Goal: Task Accomplishment & Management: Manage account settings

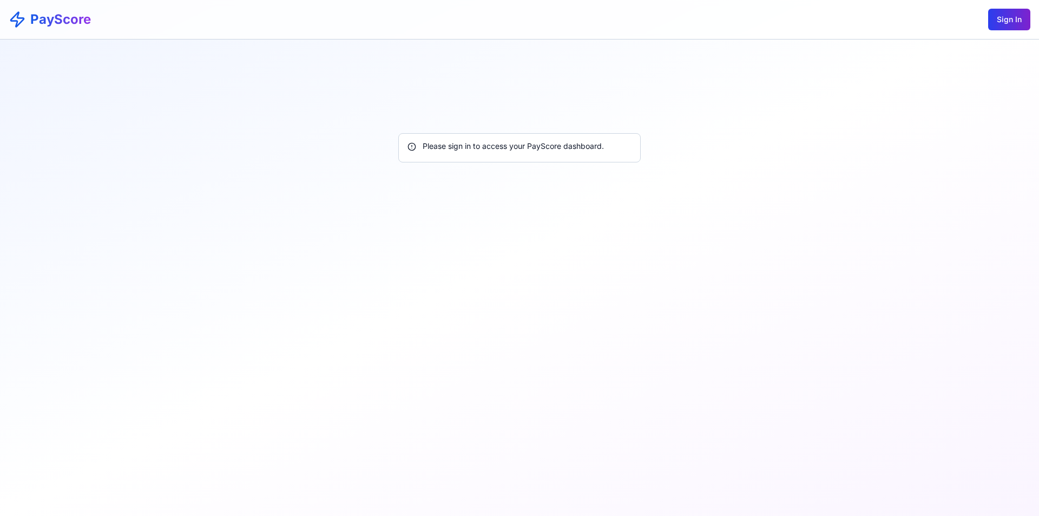
click at [1006, 24] on button "Sign In" at bounding box center [1010, 20] width 42 height 22
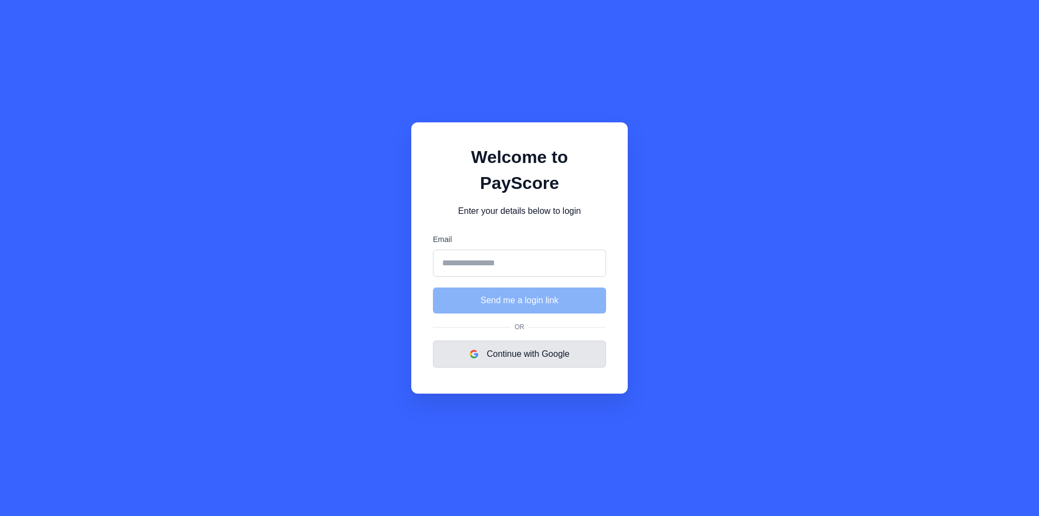
click at [536, 341] on button "Continue with Google" at bounding box center [519, 354] width 173 height 27
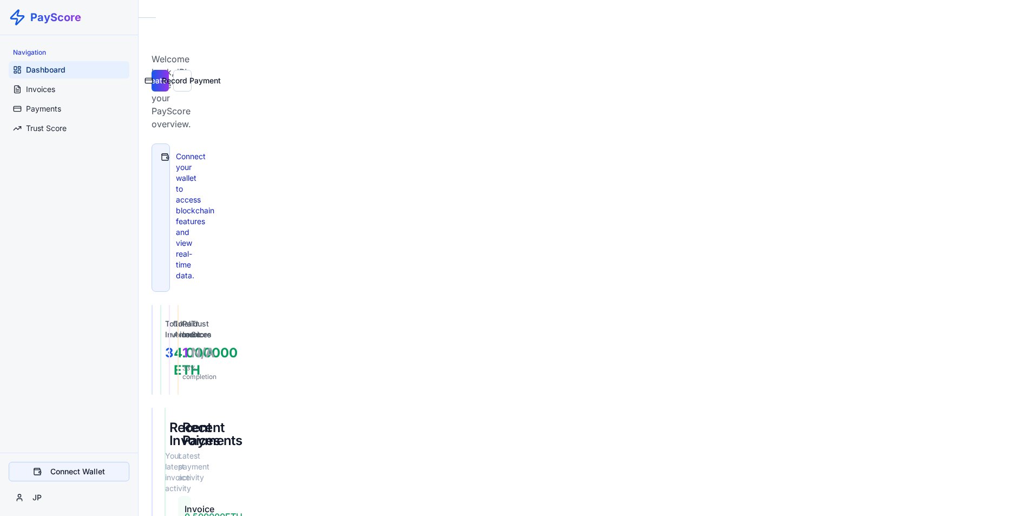
click at [73, 476] on button "Connect Wallet" at bounding box center [69, 471] width 121 height 19
click at [43, 110] on span "Payments" at bounding box center [43, 108] width 35 height 11
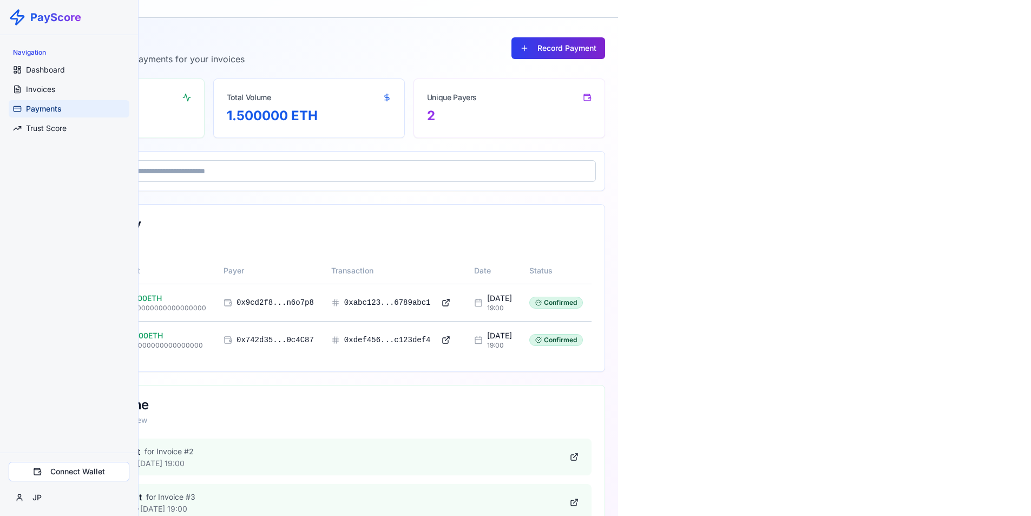
click at [605, 41] on button "Record Payment" at bounding box center [559, 48] width 94 height 22
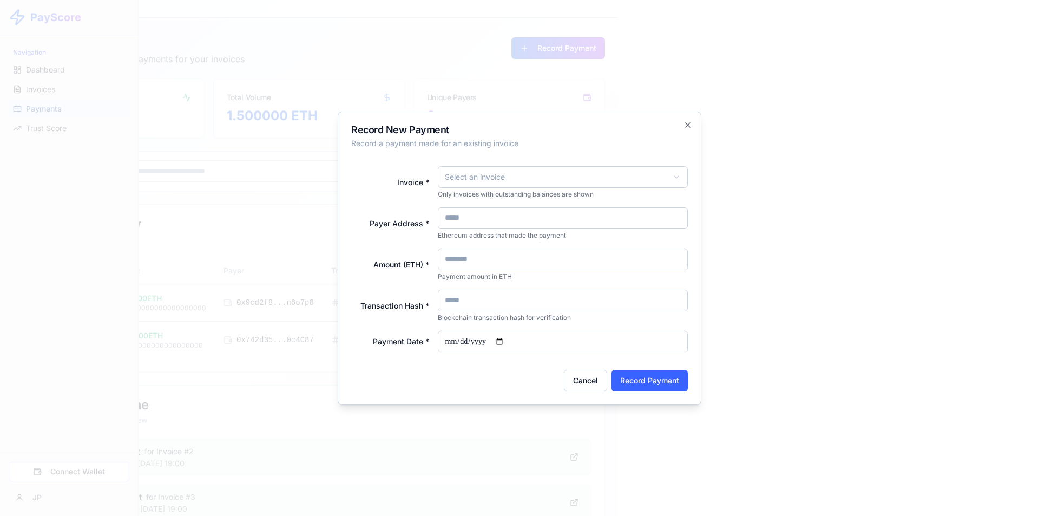
click at [791, 174] on body "**********" at bounding box center [515, 273] width 1031 height 547
click at [689, 217] on input "Payer Address *" at bounding box center [563, 218] width 251 height 22
click at [689, 256] on input "Amount (ETH) *" at bounding box center [563, 259] width 251 height 22
click at [689, 304] on input "Transaction Hash *" at bounding box center [563, 301] width 251 height 22
click at [607, 390] on button "Cancel" at bounding box center [585, 381] width 43 height 22
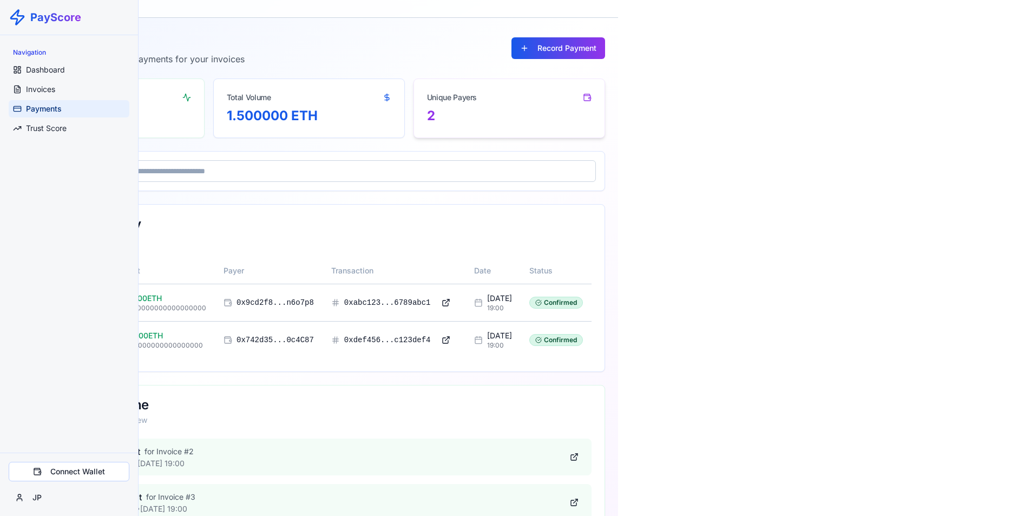
click at [591, 96] on icon at bounding box center [587, 96] width 7 height 5
drag, startPoint x: 662, startPoint y: 125, endPoint x: 626, endPoint y: 125, distance: 35.7
click at [404, 125] on div "1.500000 ETH" at bounding box center [309, 122] width 191 height 30
click at [191, 110] on div "2" at bounding box center [109, 115] width 165 height 17
click at [65, 126] on span "Trust Score" at bounding box center [46, 128] width 41 height 11
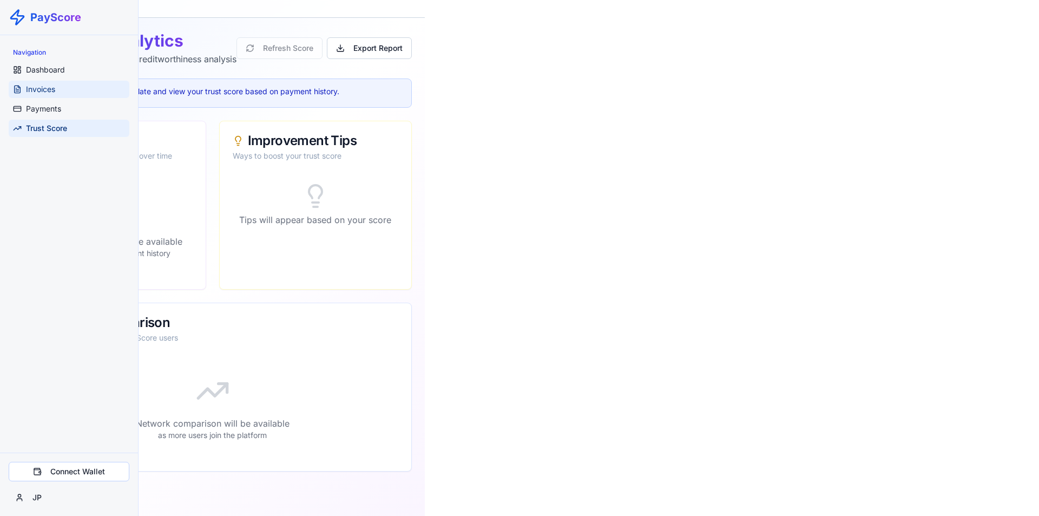
click at [49, 88] on span "Invoices" at bounding box center [40, 89] width 29 height 11
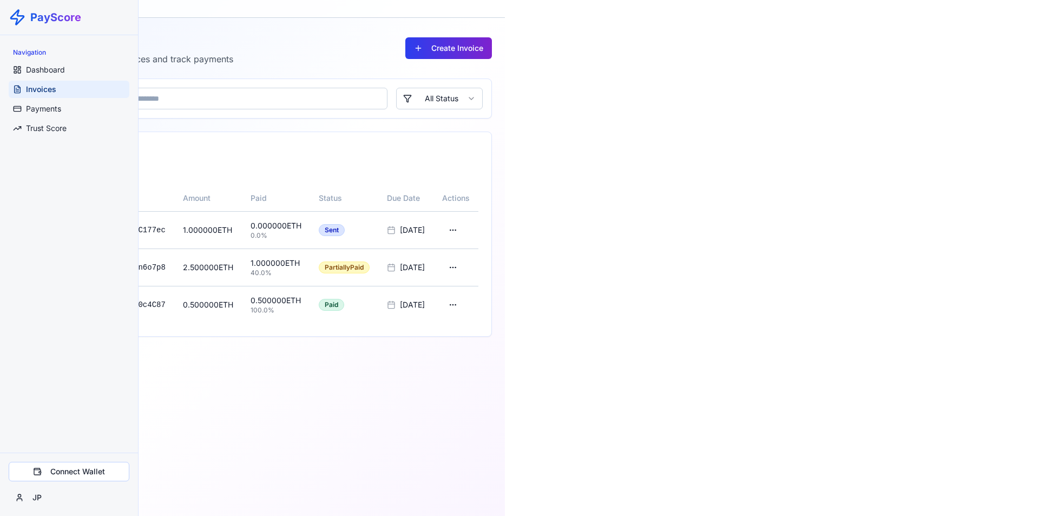
click at [492, 45] on button "Create Invoice" at bounding box center [448, 48] width 87 height 22
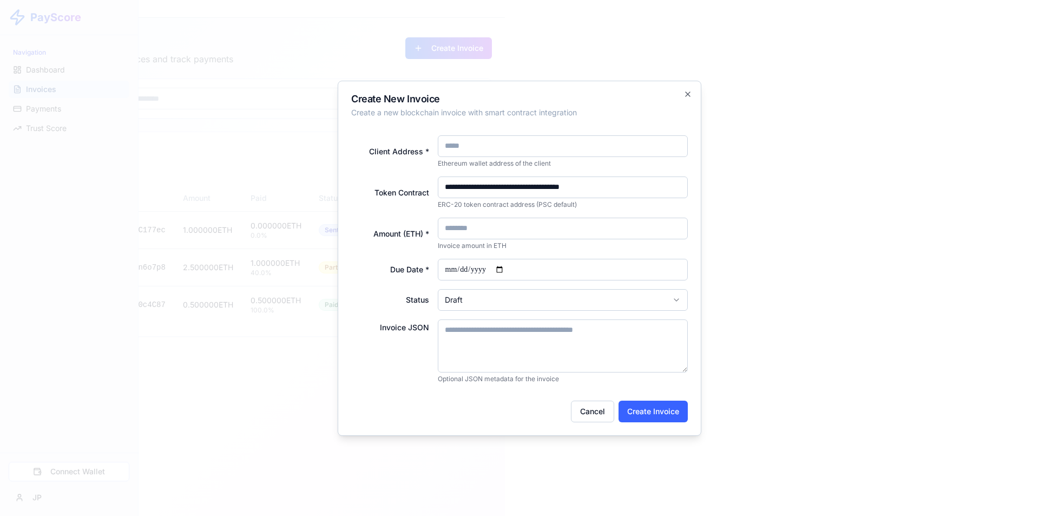
click at [681, 185] on input "**********" at bounding box center [563, 187] width 251 height 22
click at [692, 94] on icon "button" at bounding box center [688, 94] width 9 height 9
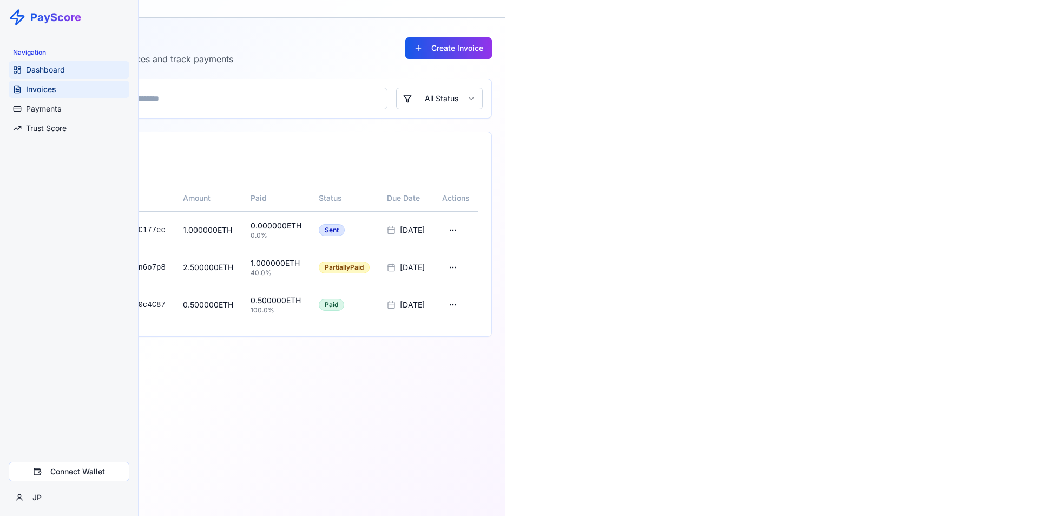
click at [62, 67] on span "Dashboard" at bounding box center [45, 69] width 39 height 11
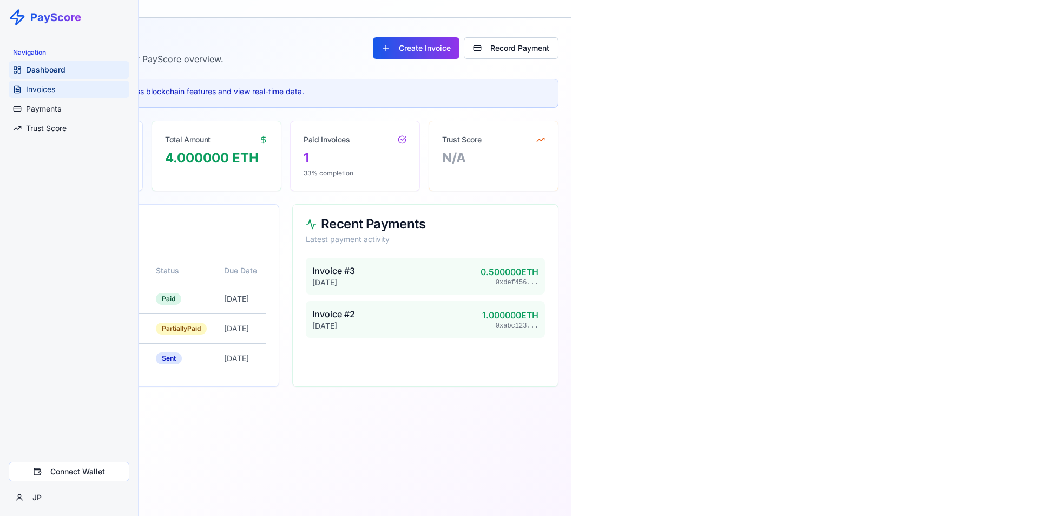
click at [55, 91] on span "Invoices" at bounding box center [40, 89] width 29 height 11
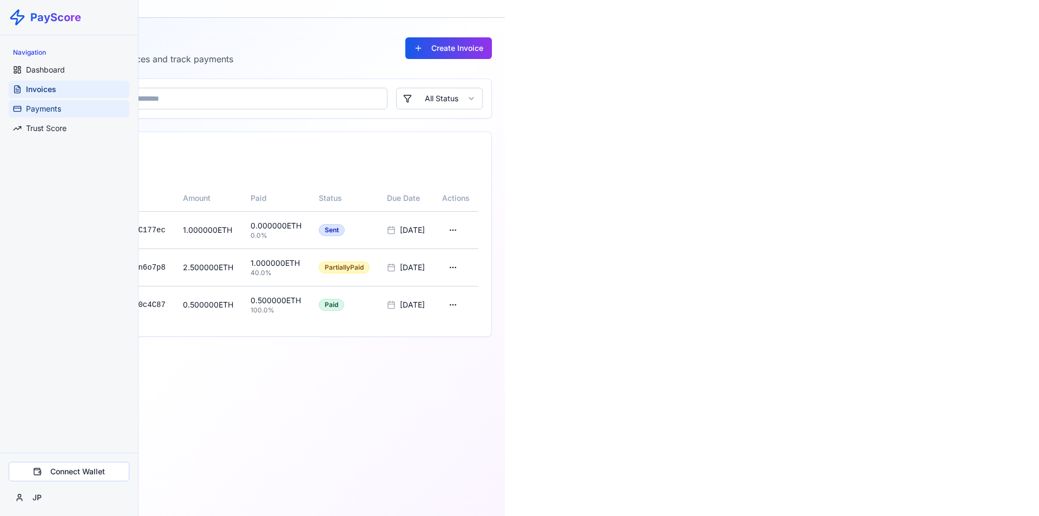
click at [53, 110] on span "Payments" at bounding box center [43, 108] width 35 height 11
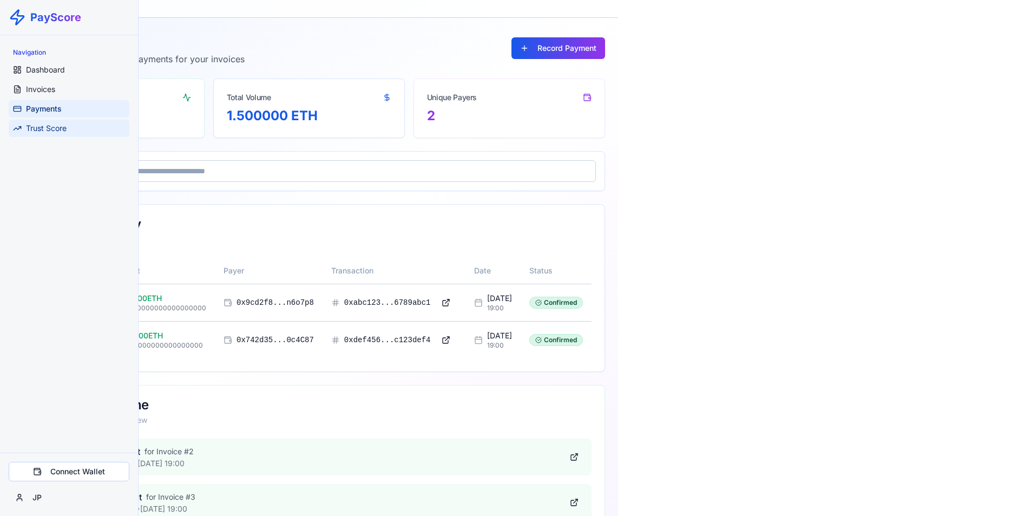
click at [63, 129] on span "Trust Score" at bounding box center [46, 128] width 41 height 11
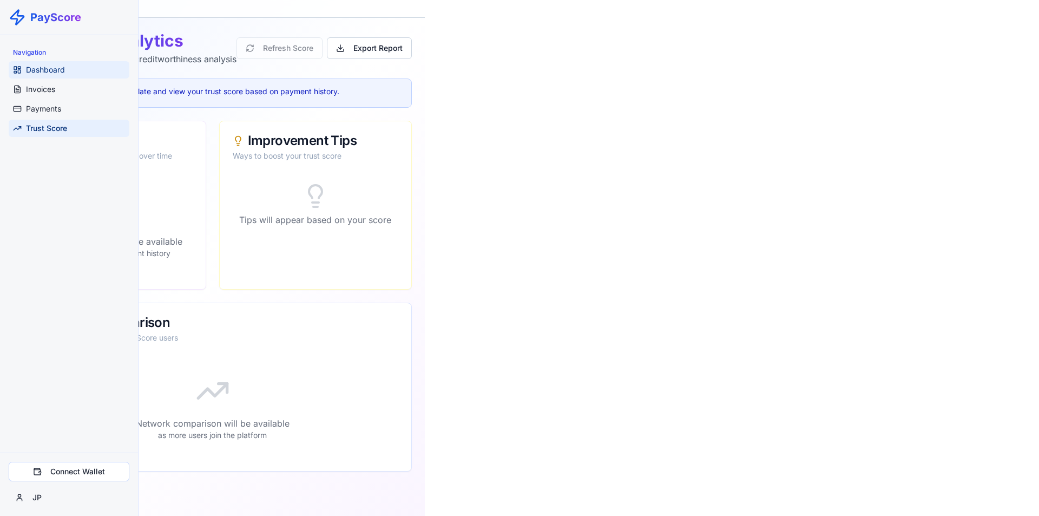
click at [73, 65] on link "Dashboard" at bounding box center [69, 69] width 121 height 17
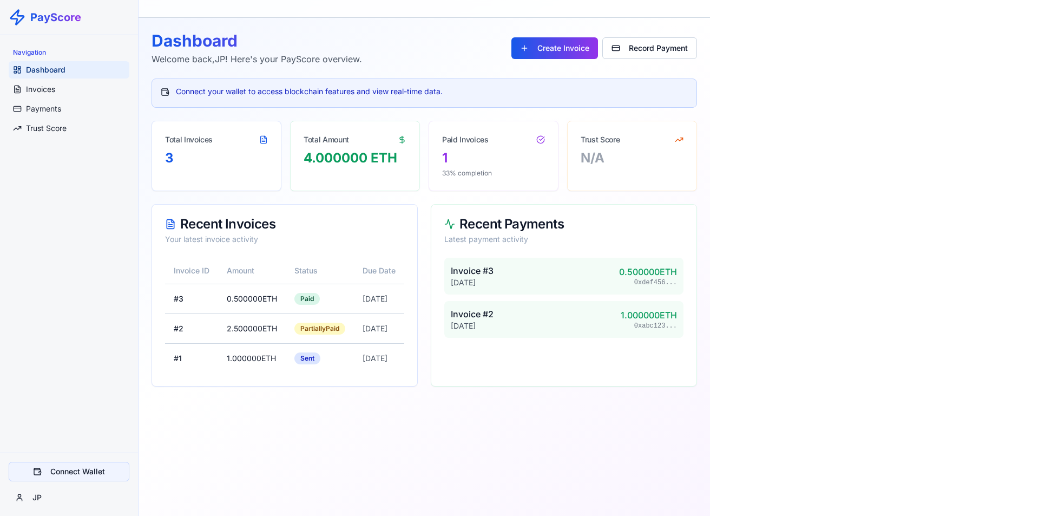
click at [102, 474] on button "Connect Wallet" at bounding box center [69, 471] width 121 height 19
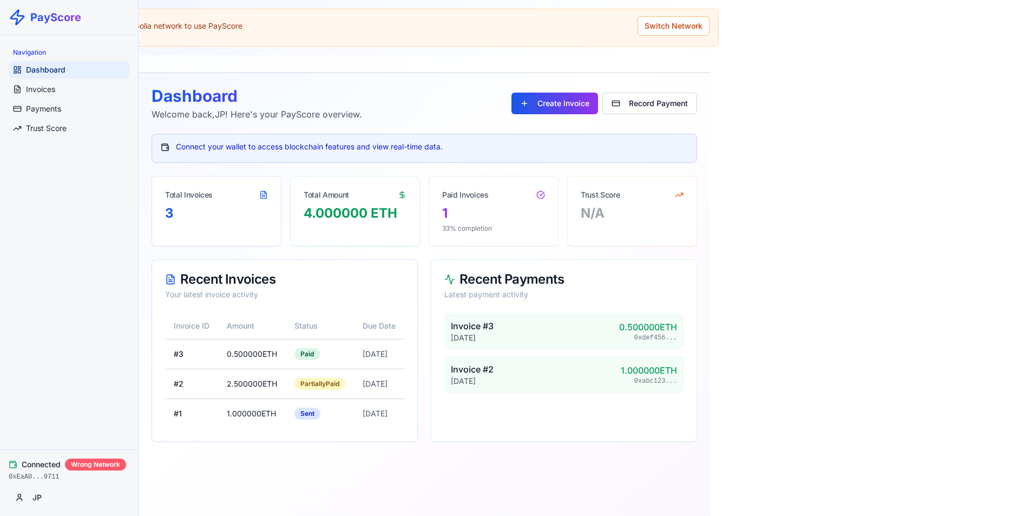
click at [89, 467] on div "Wrong Network" at bounding box center [95, 465] width 61 height 12
click at [38, 456] on div "Connected Wrong Network 0xEaA0...9711 JP" at bounding box center [69, 482] width 138 height 67
click at [47, 466] on span "Connected" at bounding box center [41, 464] width 39 height 11
click at [37, 481] on div "0xEaA0...9711" at bounding box center [69, 477] width 121 height 9
click at [710, 22] on button "Switch Network" at bounding box center [674, 25] width 72 height 19
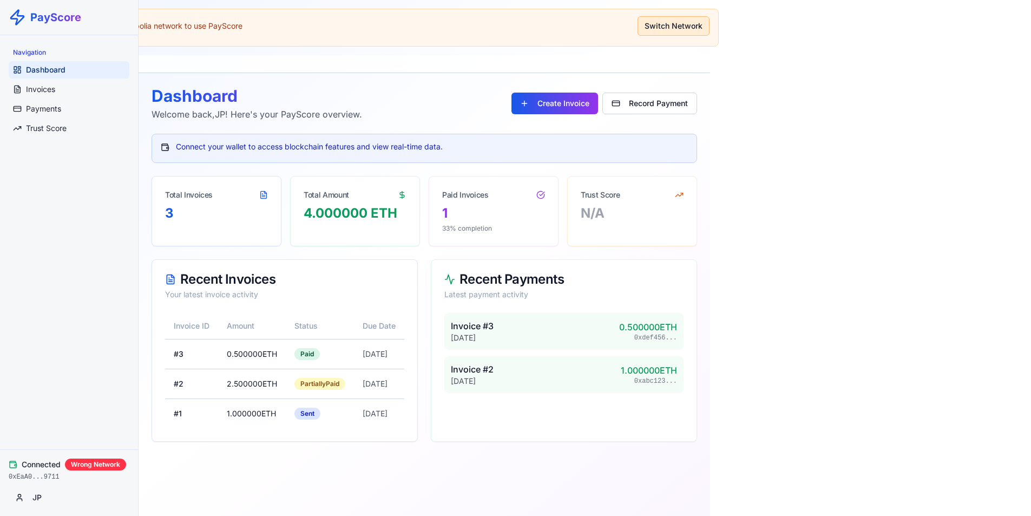
click at [710, 27] on button "Switch Network" at bounding box center [674, 25] width 72 height 19
click at [51, 89] on span "Invoices" at bounding box center [40, 89] width 29 height 11
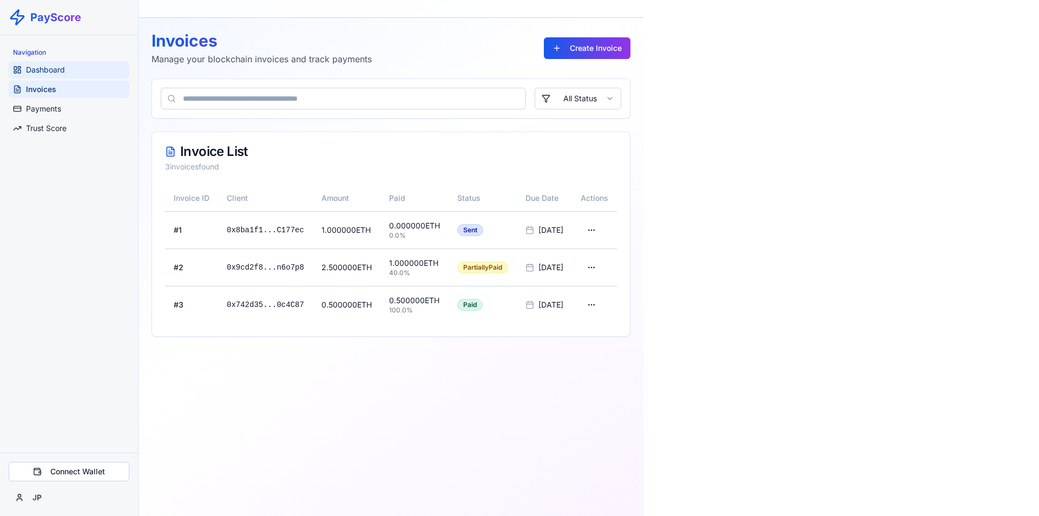
click at [59, 71] on span "Dashboard" at bounding box center [45, 69] width 39 height 11
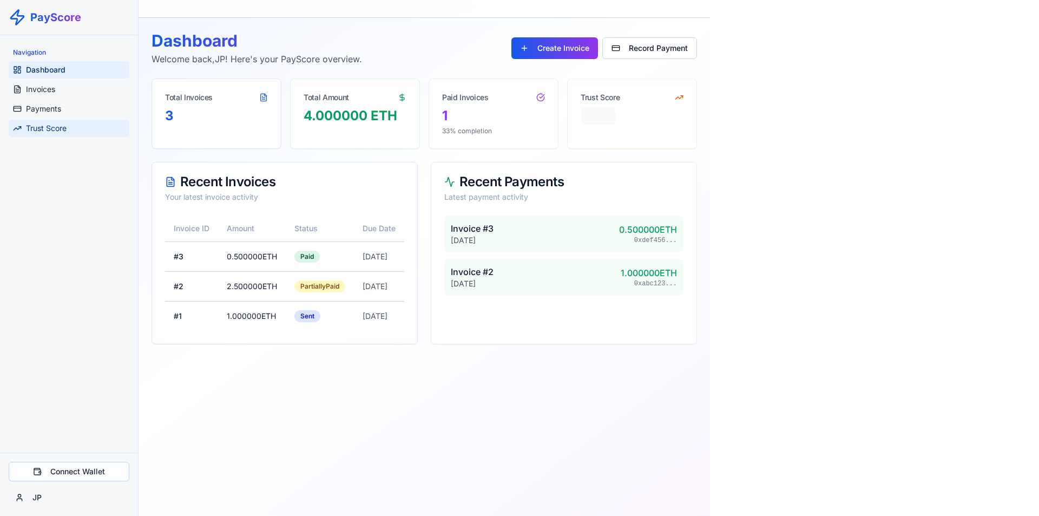
click at [60, 132] on span "Trust Score" at bounding box center [46, 128] width 41 height 11
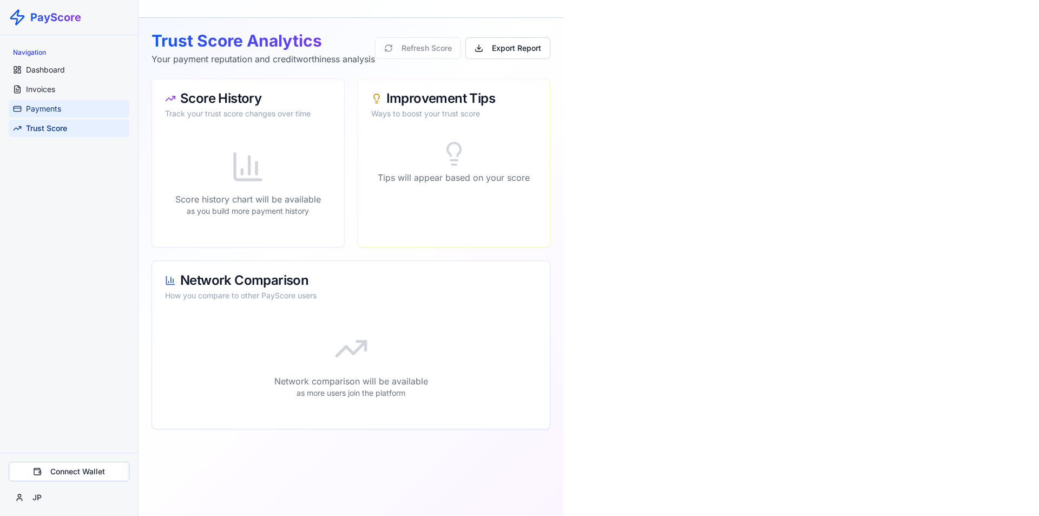
click at [69, 108] on link "Payments" at bounding box center [69, 108] width 121 height 17
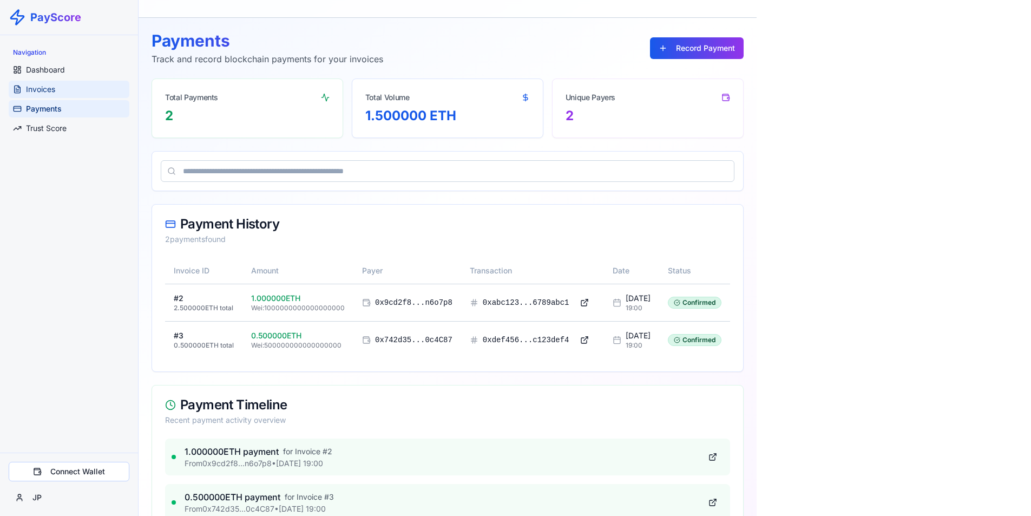
click at [68, 94] on link "Invoices" at bounding box center [69, 89] width 121 height 17
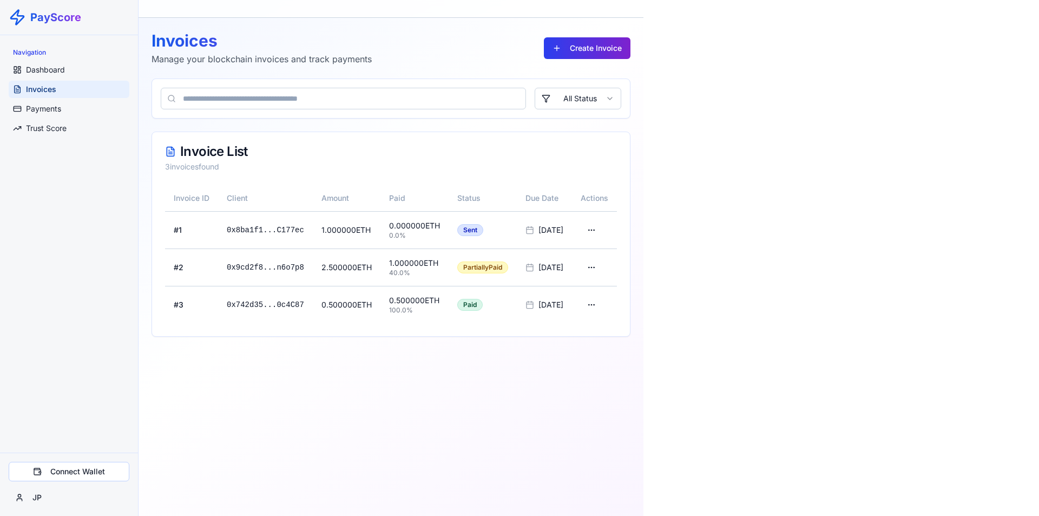
click at [614, 47] on button "Create Invoice" at bounding box center [587, 48] width 87 height 22
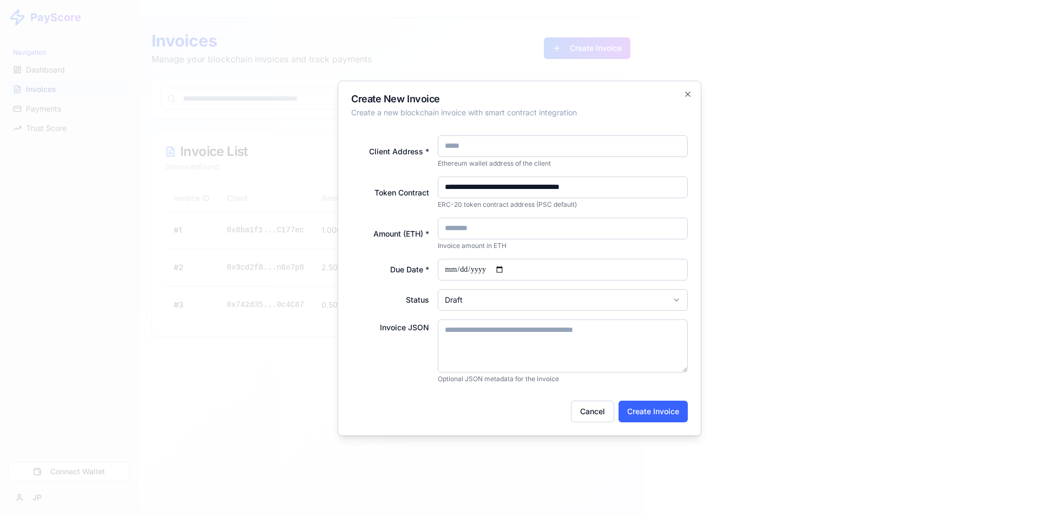
drag, startPoint x: 495, startPoint y: 228, endPoint x: 444, endPoint y: 228, distance: 51.4
click at [444, 228] on input "Amount (ETH) *" at bounding box center [563, 229] width 251 height 22
type input "******"
click at [505, 269] on input "Due Date *" at bounding box center [563, 270] width 251 height 22
type input "**********"
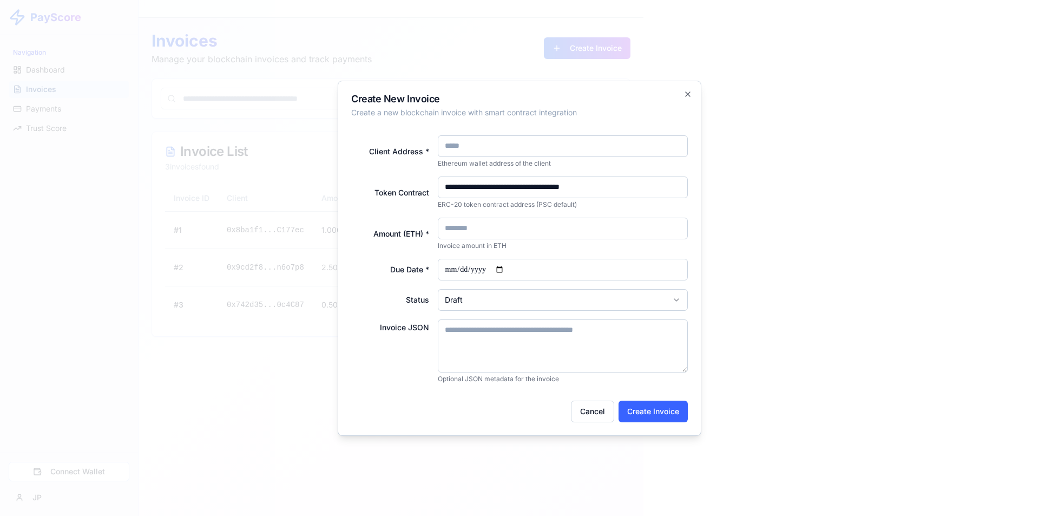
click at [515, 298] on body "**********" at bounding box center [519, 258] width 1039 height 516
click at [661, 405] on button "Create Invoice" at bounding box center [653, 412] width 69 height 22
click at [691, 91] on icon "button" at bounding box center [688, 94] width 9 height 9
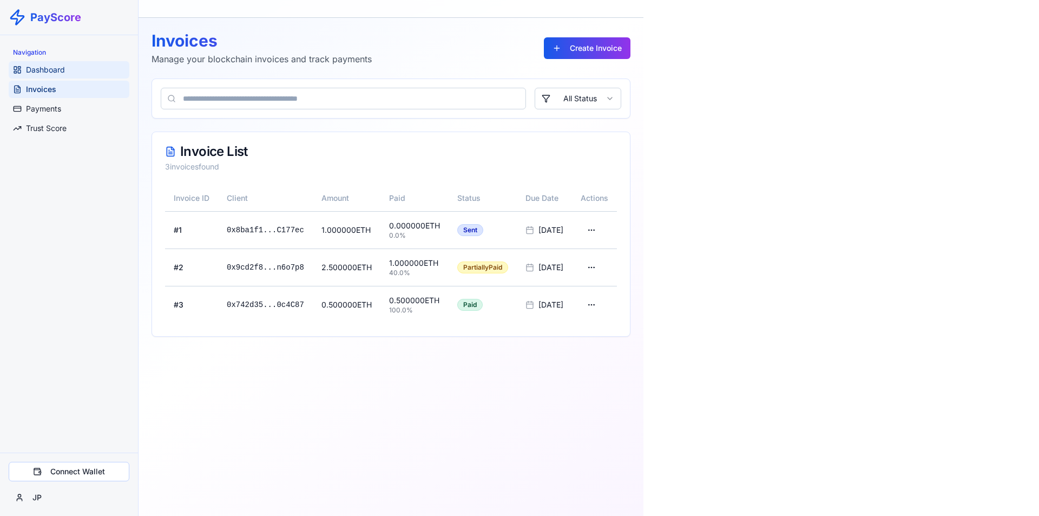
click at [74, 68] on link "Dashboard" at bounding box center [69, 69] width 121 height 17
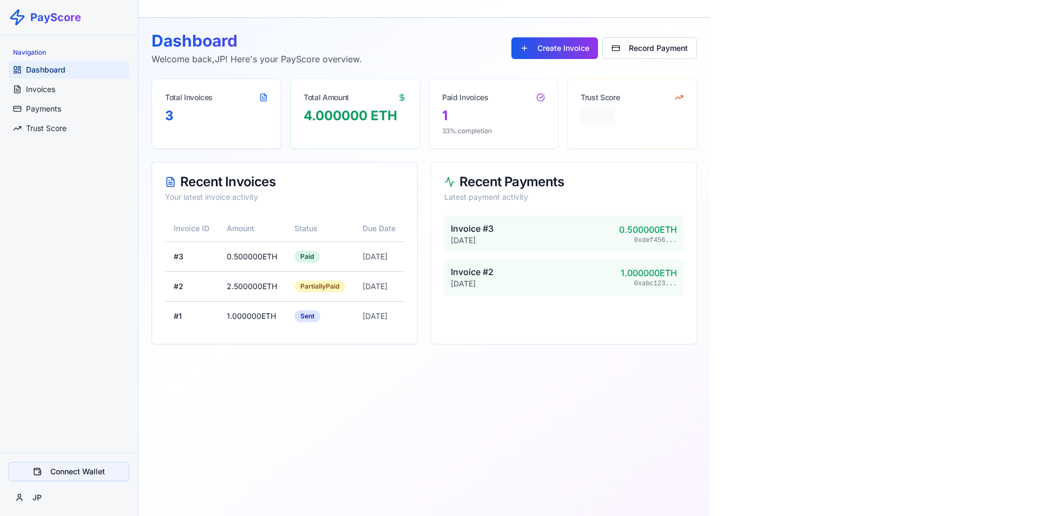
click at [99, 468] on button "Connect Wallet" at bounding box center [69, 471] width 121 height 19
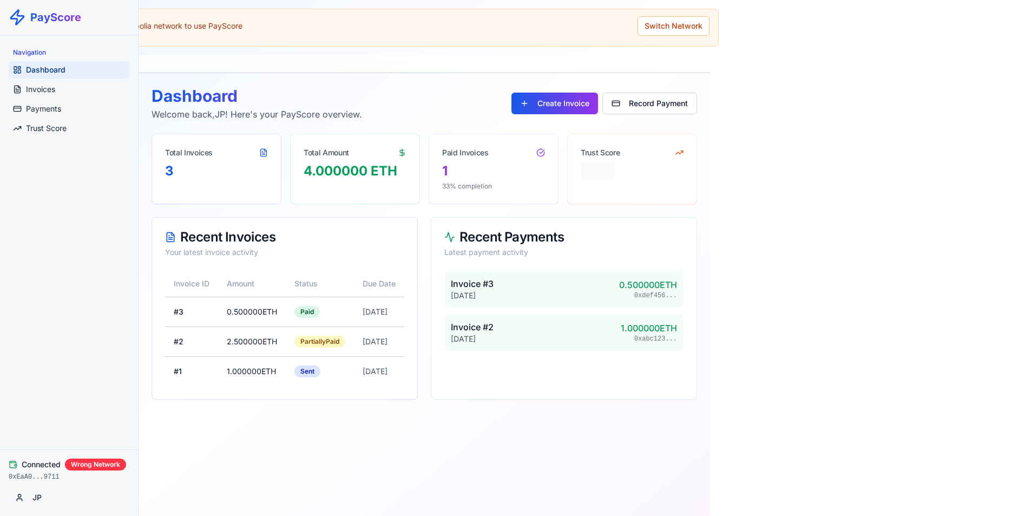
click at [43, 471] on div "Connected Wrong Network 0xEaA0...9711" at bounding box center [69, 470] width 121 height 23
click at [202, 23] on span "Please switch to Arbitrum Sepolia network to use PayScore" at bounding box center [138, 26] width 210 height 11
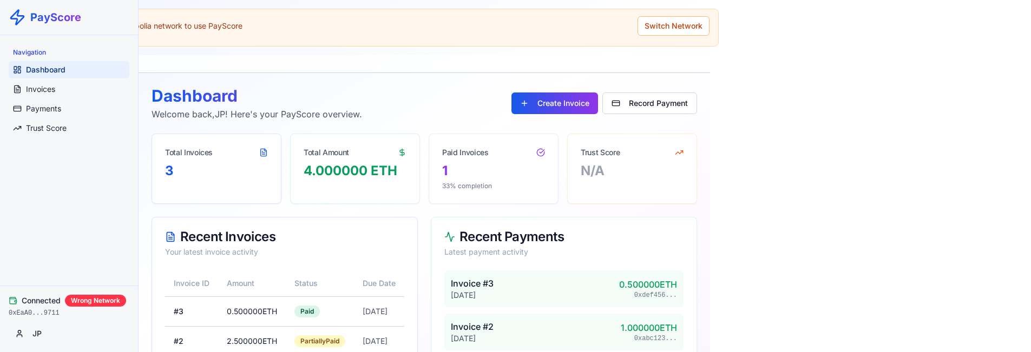
drag, startPoint x: 135, startPoint y: 349, endPoint x: 359, endPoint y: 209, distance: 264.1
click at [359, 209] on div "Dashboard Welcome back, JP ! Here's your PayScore overview. Create Invoice Reco…" at bounding box center [425, 242] width 546 height 313
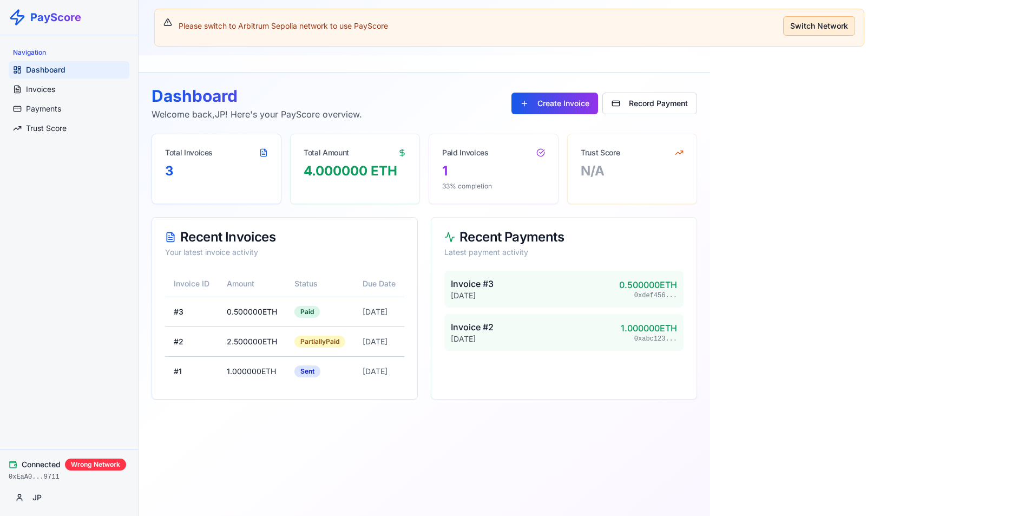
click at [853, 30] on button "Switch Network" at bounding box center [819, 25] width 72 height 19
click at [42, 468] on span "Connected" at bounding box center [41, 464] width 39 height 11
click at [42, 467] on span "Connected" at bounding box center [41, 464] width 39 height 11
click at [55, 92] on span "Invoices" at bounding box center [40, 89] width 29 height 11
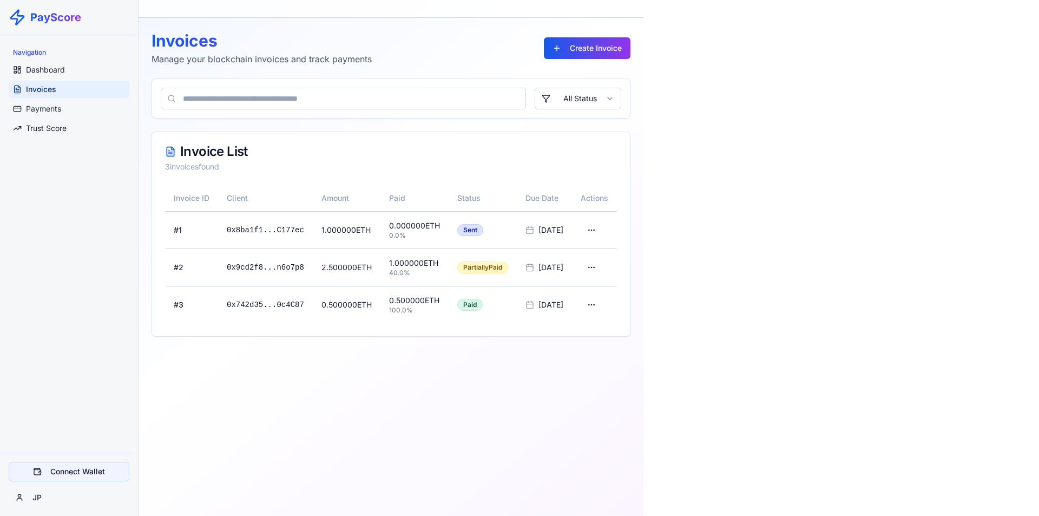
click at [89, 475] on button "Connect Wallet" at bounding box center [69, 471] width 121 height 19
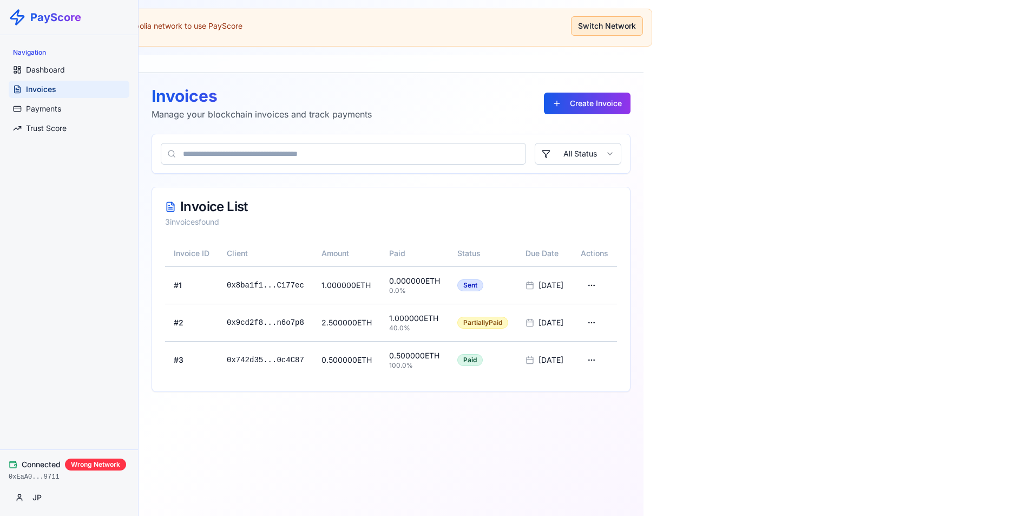
click at [619, 24] on button "Switch Network" at bounding box center [607, 25] width 72 height 19
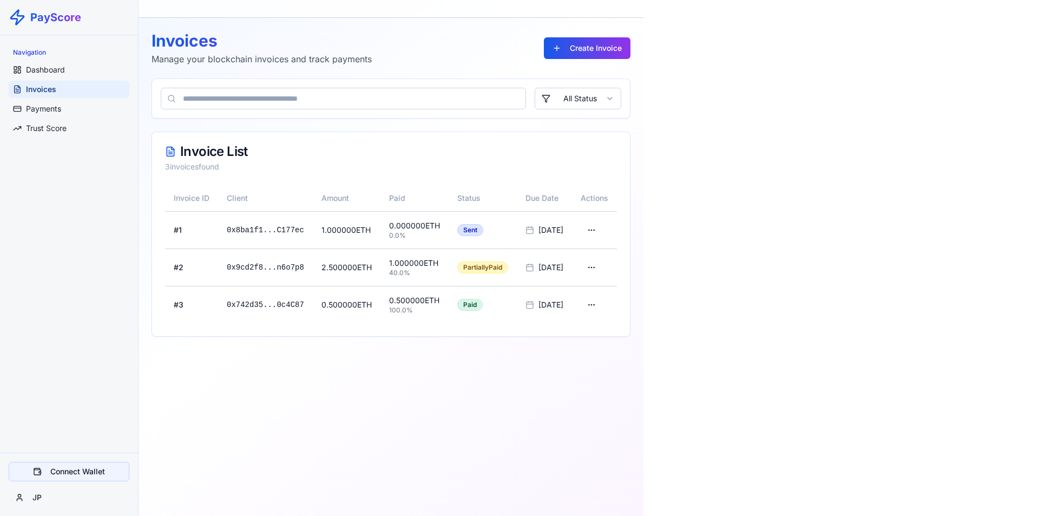
click at [91, 469] on button "Connect Wallet" at bounding box center [69, 471] width 121 height 19
click at [75, 64] on link "Dashboard" at bounding box center [69, 69] width 121 height 17
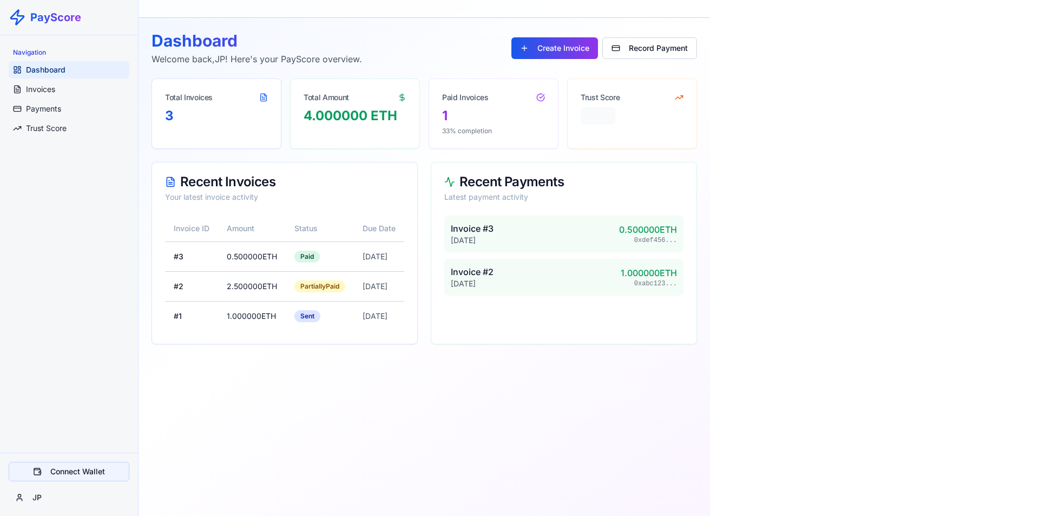
click at [90, 469] on button "Connect Wallet" at bounding box center [69, 471] width 121 height 19
click at [103, 480] on button "Connect Wallet" at bounding box center [69, 471] width 121 height 19
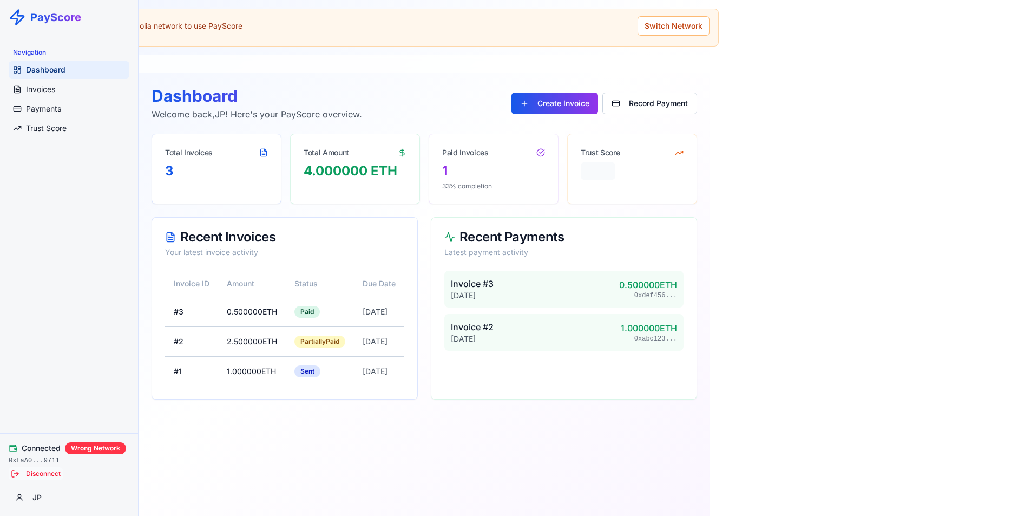
click at [44, 472] on button "Disconnect" at bounding box center [36, 473] width 54 height 13
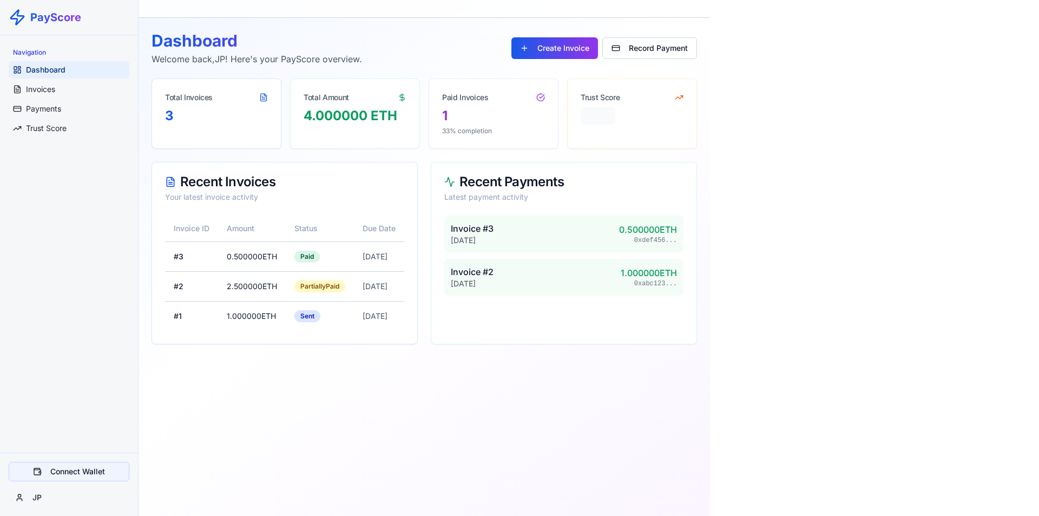
click at [101, 473] on button "Connect Wallet" at bounding box center [69, 471] width 121 height 19
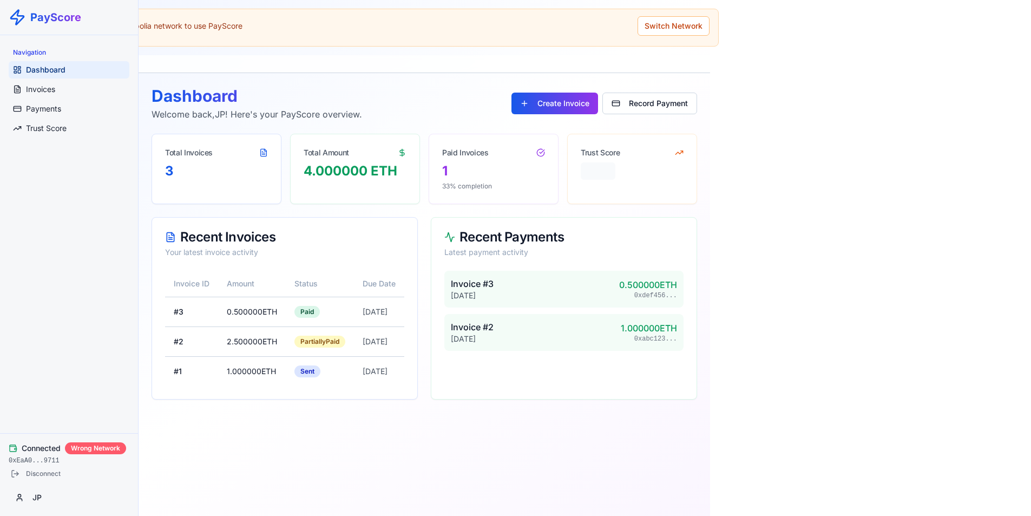
click at [109, 450] on div "Wrong Network" at bounding box center [95, 448] width 61 height 12
click at [54, 471] on button "Disconnect" at bounding box center [36, 473] width 54 height 13
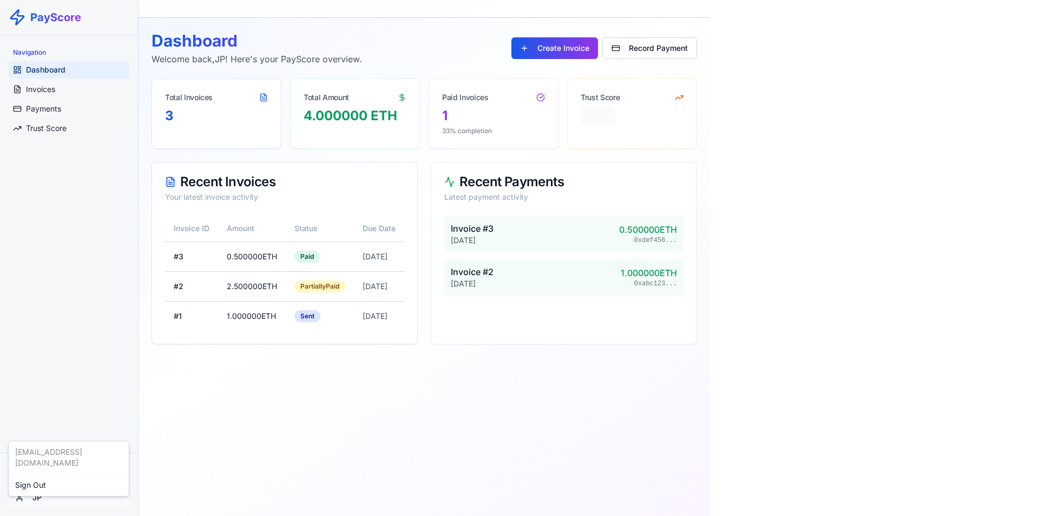
click at [40, 500] on html "PayScore Navigation Dashboard Invoices Payments Trust Score Connect Wallet JP D…" at bounding box center [519, 258] width 1039 height 516
click at [46, 479] on div "Sign Out" at bounding box center [69, 484] width 116 height 17
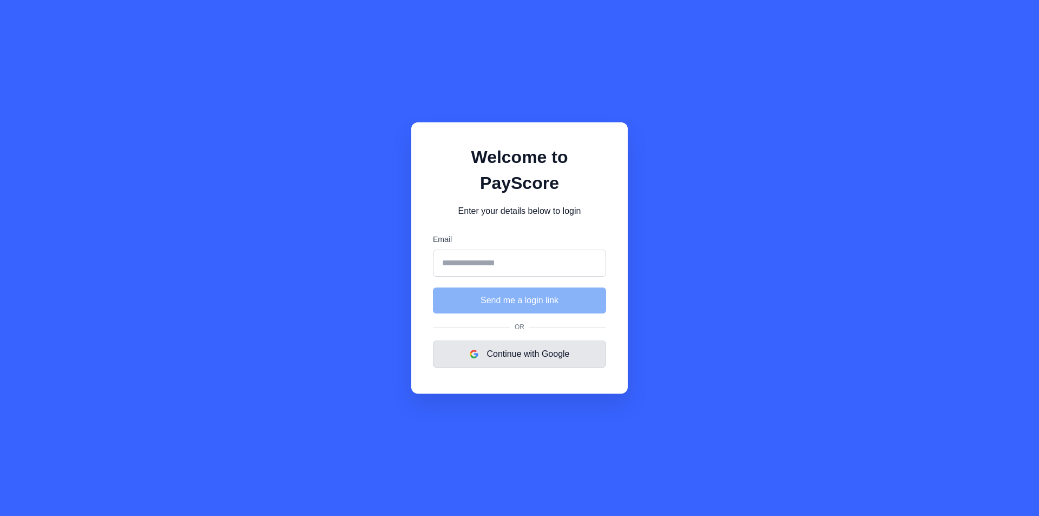
click at [546, 347] on button "Continue with Google" at bounding box center [519, 354] width 173 height 27
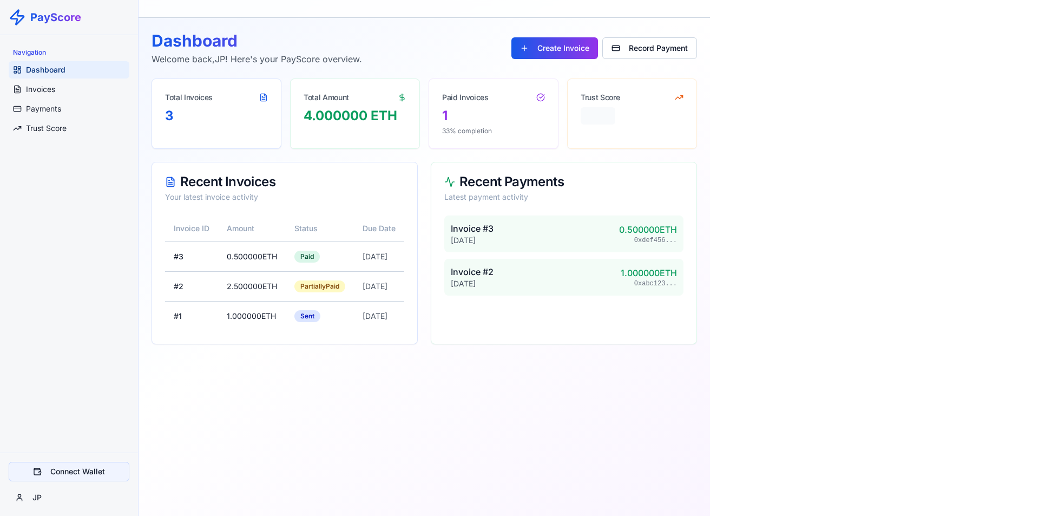
click at [97, 475] on button "Connect Wallet" at bounding box center [69, 471] width 121 height 19
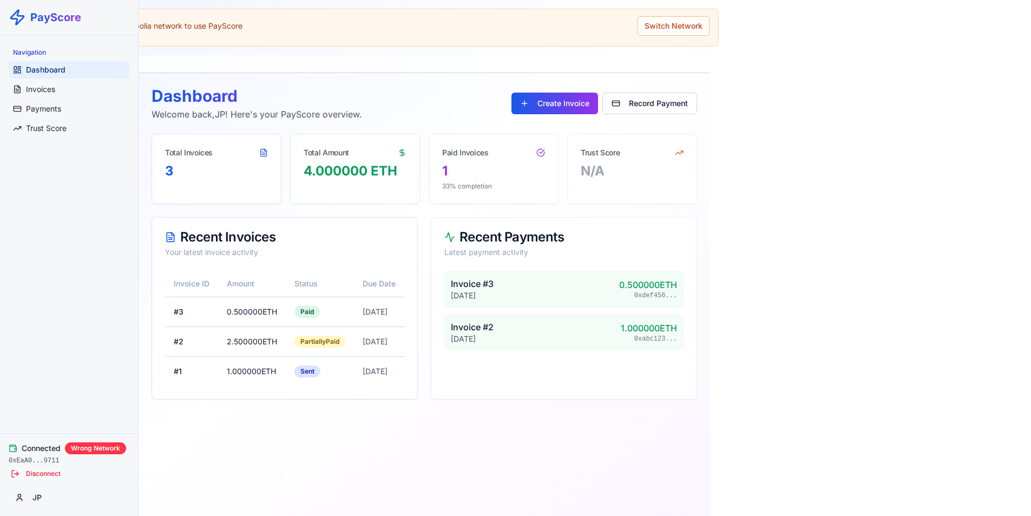
click at [39, 473] on button "Disconnect" at bounding box center [36, 473] width 54 height 13
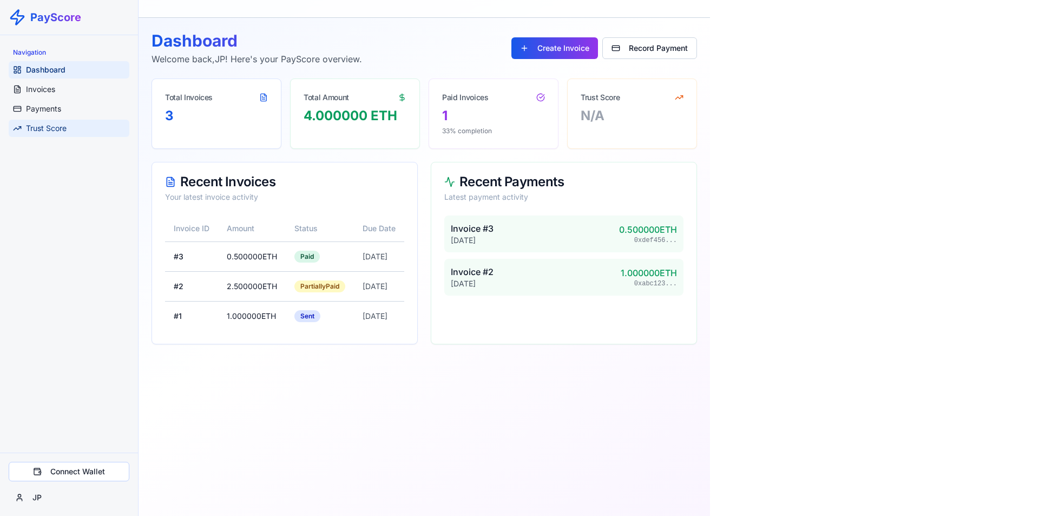
click at [69, 127] on link "Trust Score" at bounding box center [69, 128] width 121 height 17
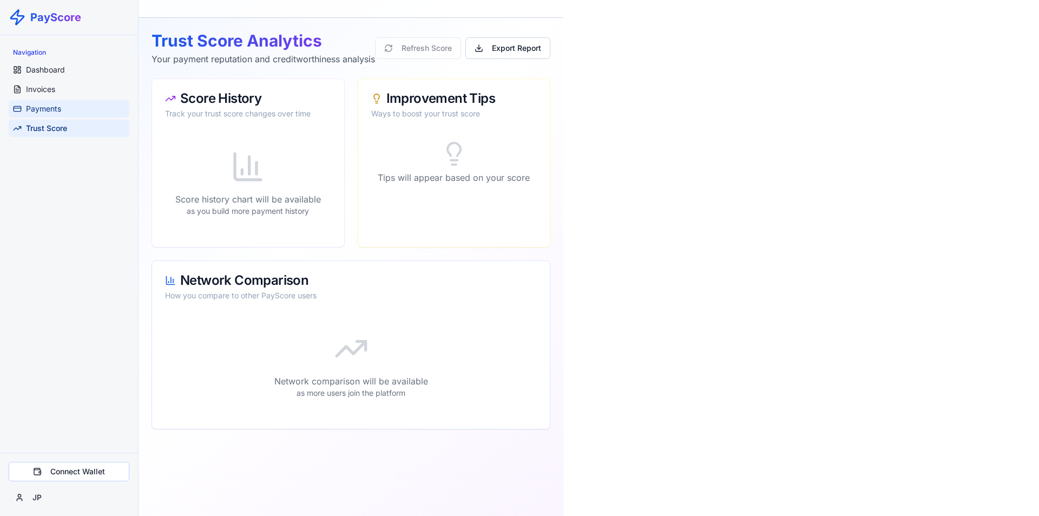
click at [81, 106] on link "Payments" at bounding box center [69, 108] width 121 height 17
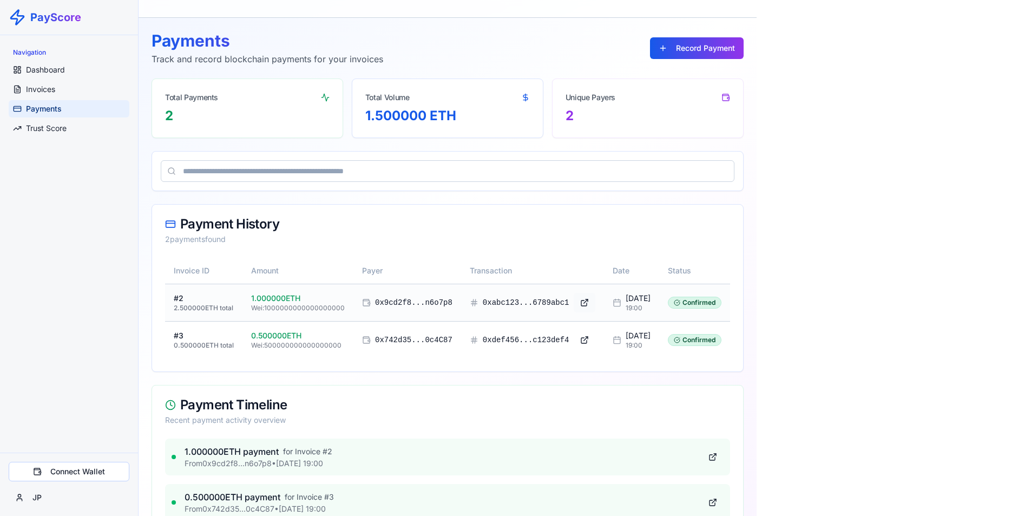
click at [574, 304] on button at bounding box center [585, 302] width 22 height 19
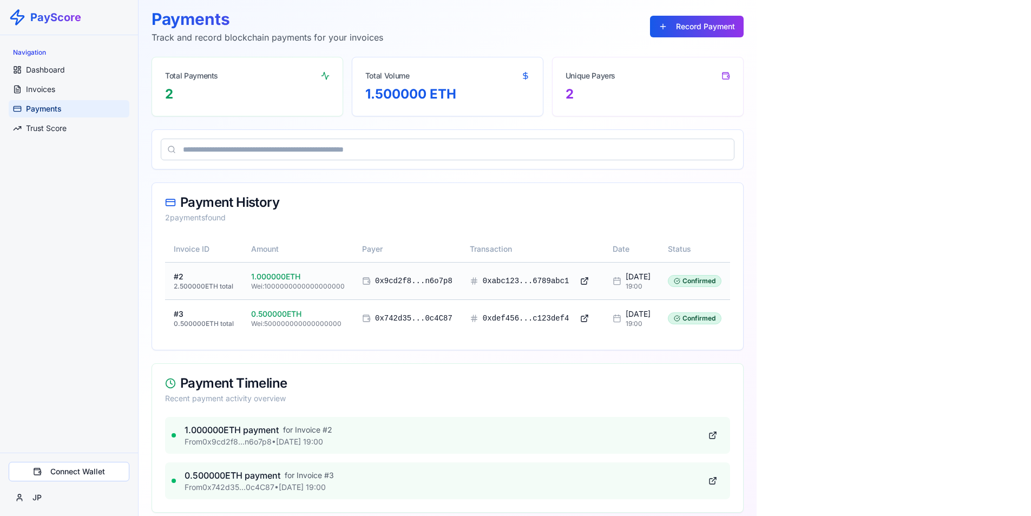
scroll to position [31, 0]
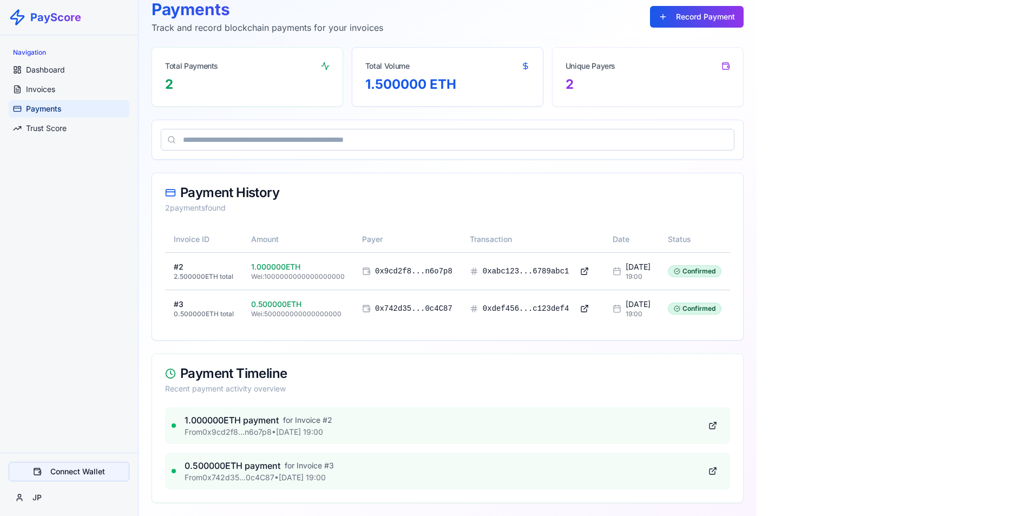
click at [99, 468] on button "Connect Wallet" at bounding box center [69, 471] width 121 height 19
click at [55, 476] on button "Disconnect" at bounding box center [36, 473] width 54 height 13
click at [60, 474] on button "Connect Wallet" at bounding box center [69, 471] width 121 height 19
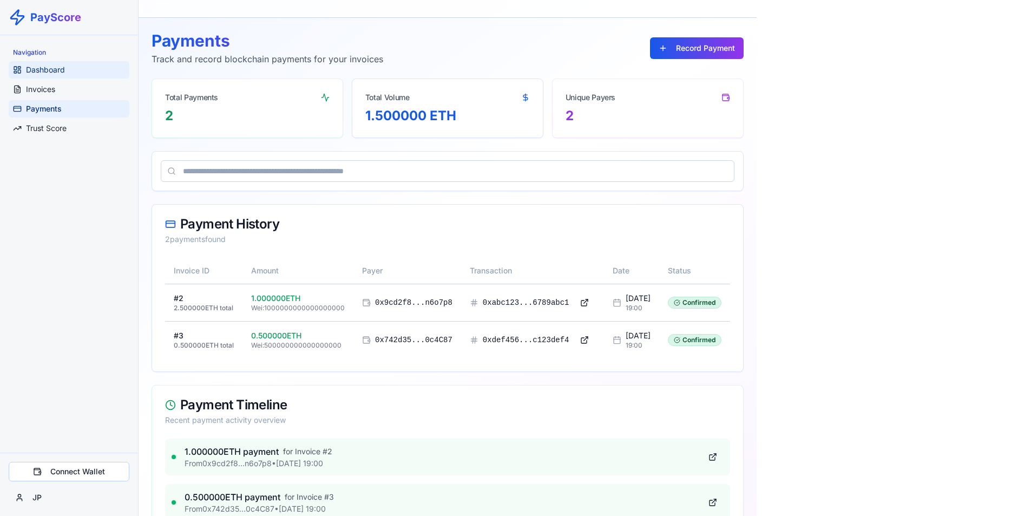
click at [73, 71] on link "Dashboard" at bounding box center [69, 69] width 121 height 17
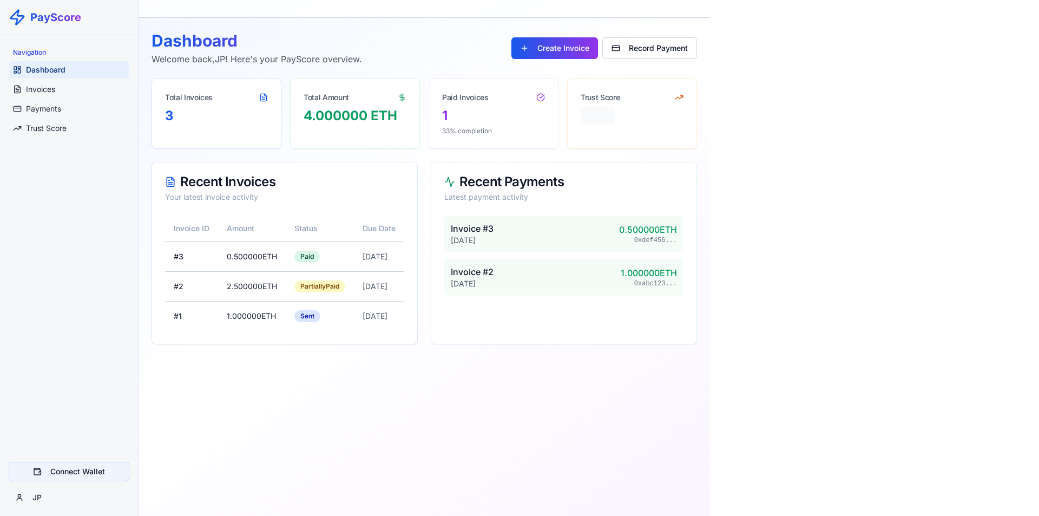
click at [83, 467] on button "Connect Wallet" at bounding box center [69, 471] width 121 height 19
click at [826, 156] on div "PayScore Navigation Dashboard Invoices Payments Trust Score Connect Wallet JP D…" at bounding box center [519, 258] width 1039 height 516
click at [101, 470] on button "Connect Wallet" at bounding box center [69, 471] width 121 height 19
click at [95, 472] on button "Connect Wallet" at bounding box center [69, 471] width 121 height 19
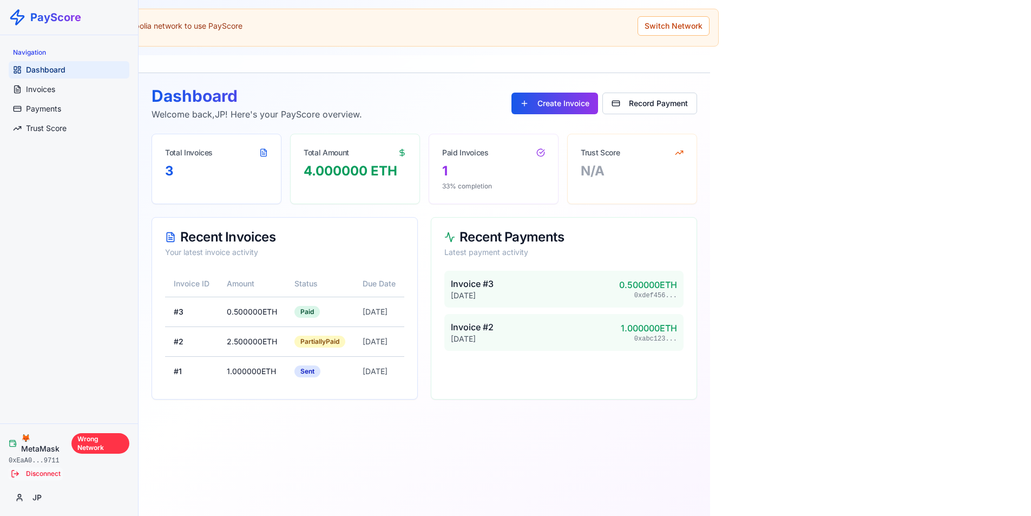
click at [47, 472] on button "Disconnect" at bounding box center [36, 473] width 54 height 13
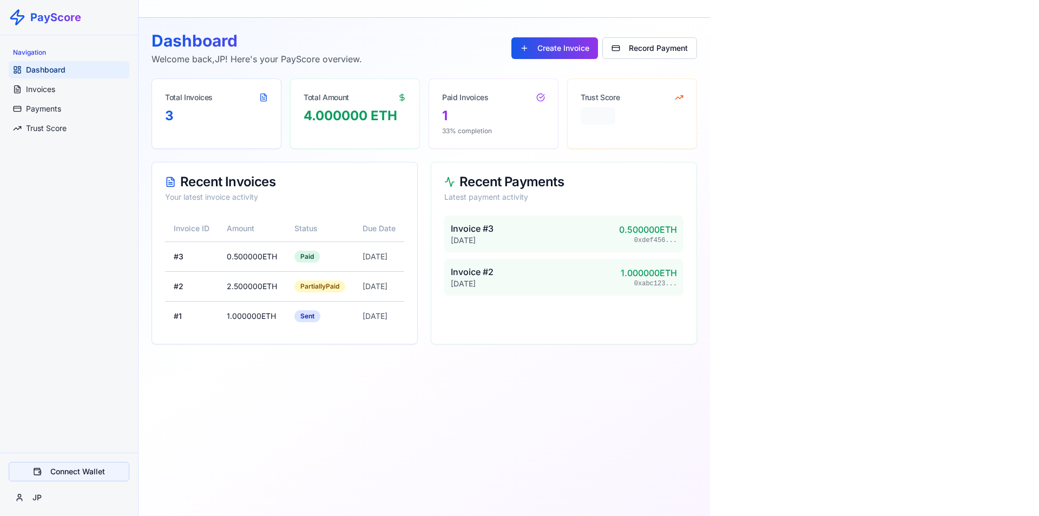
click at [91, 473] on button "Connect Wallet" at bounding box center [69, 471] width 121 height 19
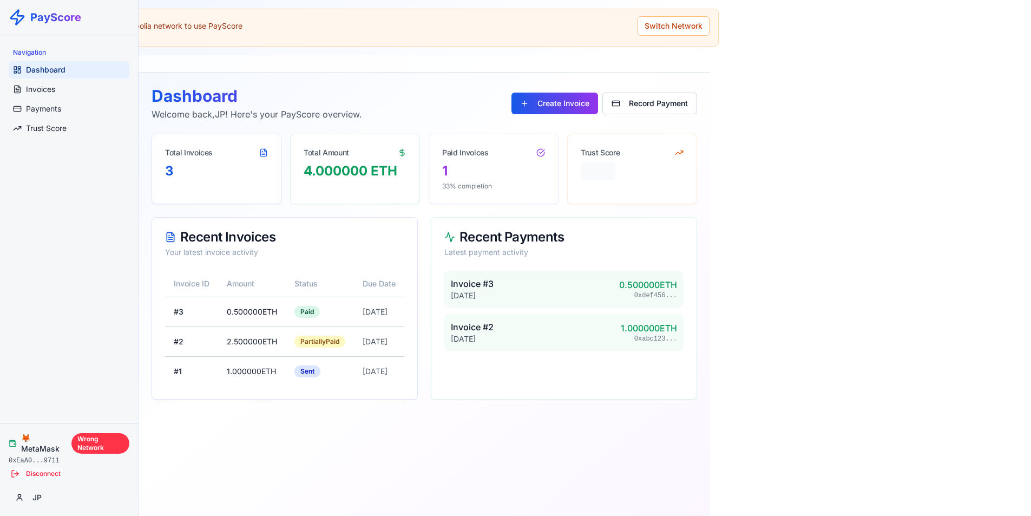
click at [30, 472] on button "Disconnect" at bounding box center [36, 473] width 54 height 13
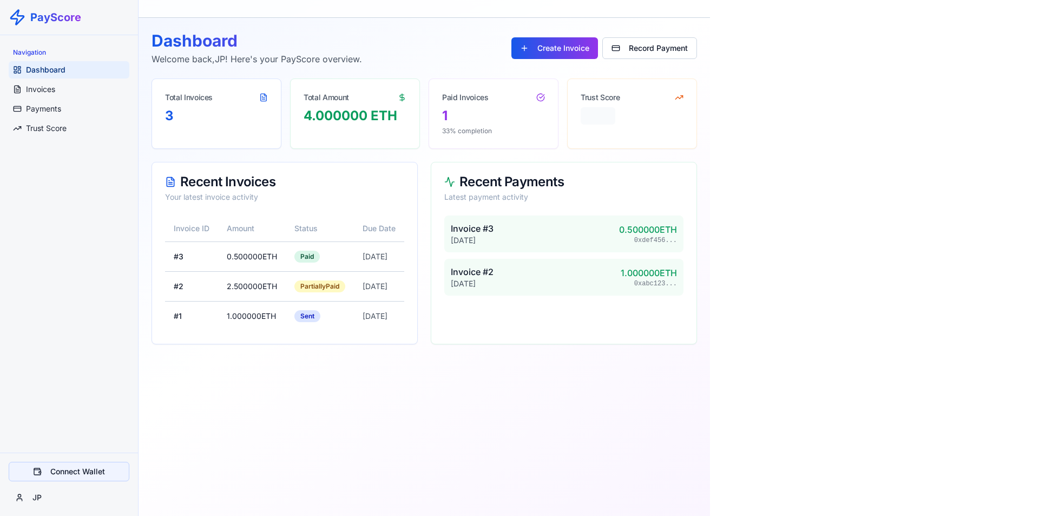
click at [74, 472] on button "Connect Wallet" at bounding box center [69, 471] width 121 height 19
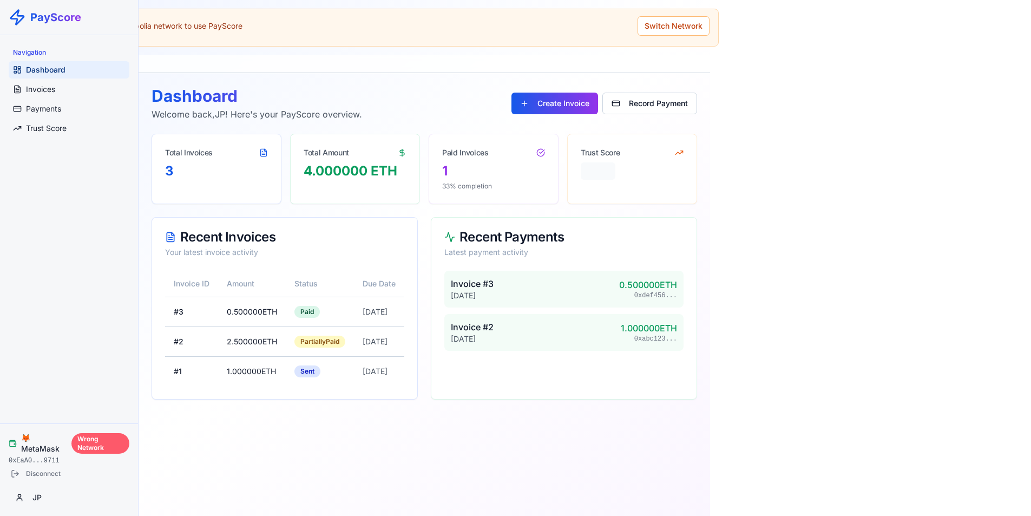
click at [91, 442] on div "Wrong Network" at bounding box center [100, 443] width 58 height 21
click at [45, 444] on span "🦊 MetaMask" at bounding box center [44, 444] width 47 height 22
click at [16, 474] on button "Disconnect" at bounding box center [36, 473] width 54 height 13
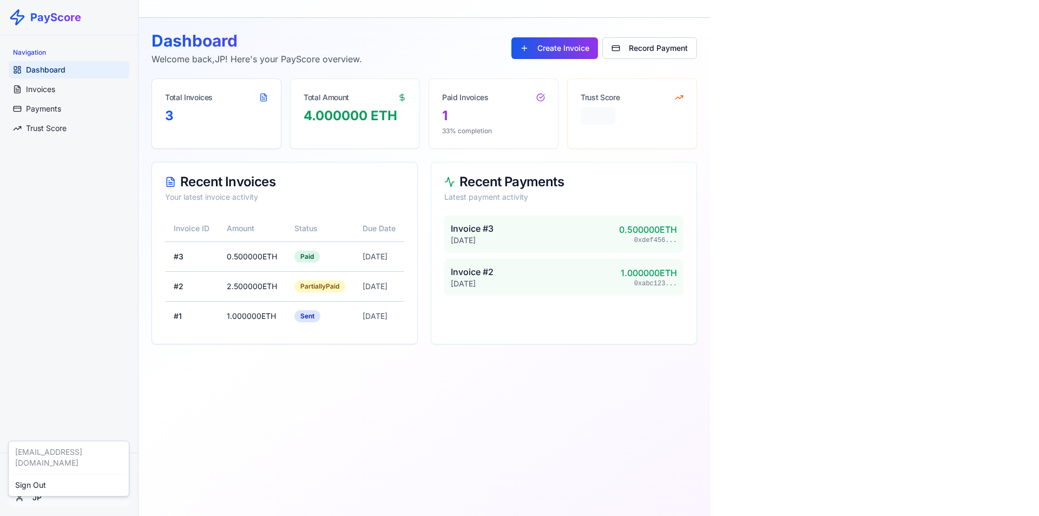
click at [22, 500] on html "PayScore Navigation Dashboard Invoices Payments Trust Score Connect Wallet JP D…" at bounding box center [519, 258] width 1039 height 516
click at [37, 485] on div "[EMAIL_ADDRESS][DOMAIN_NAME] Sign Out" at bounding box center [68, 469] width 121 height 56
click at [81, 392] on html "PayScore Navigation Dashboard Invoices Payments Trust Score Connect Wallet JP D…" at bounding box center [519, 258] width 1039 height 516
click at [58, 126] on span "Trust Score" at bounding box center [46, 128] width 41 height 11
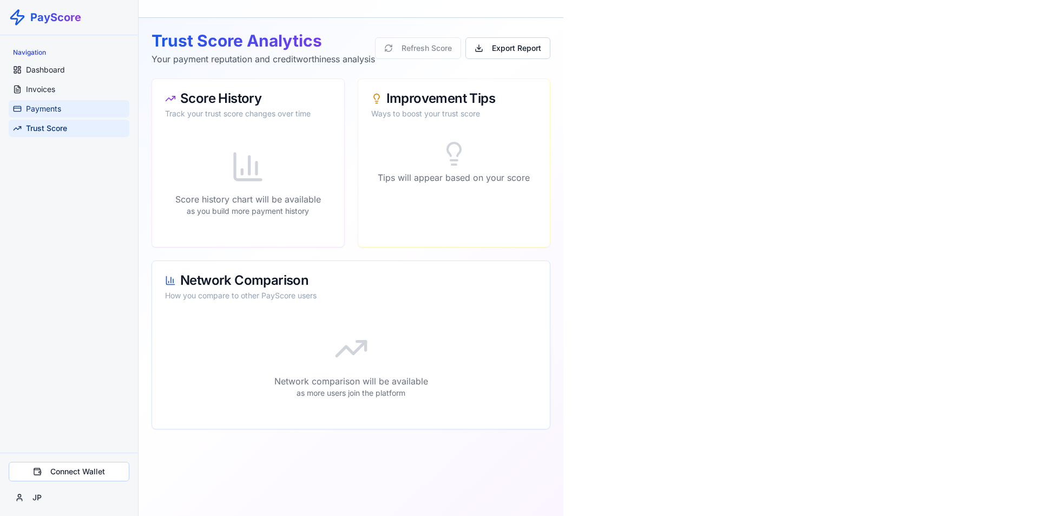
click at [73, 110] on link "Payments" at bounding box center [69, 108] width 121 height 17
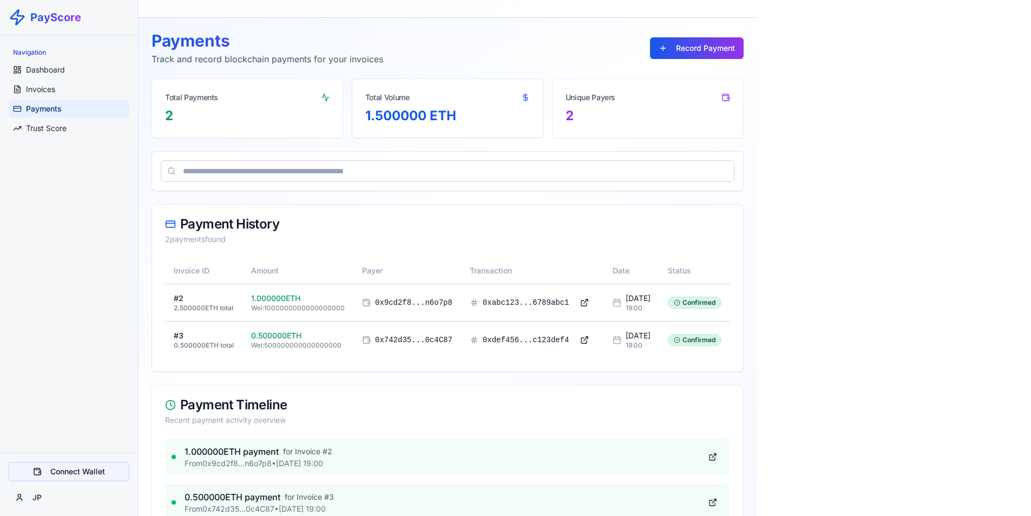
click at [65, 476] on button "Connect Wallet" at bounding box center [69, 471] width 121 height 19
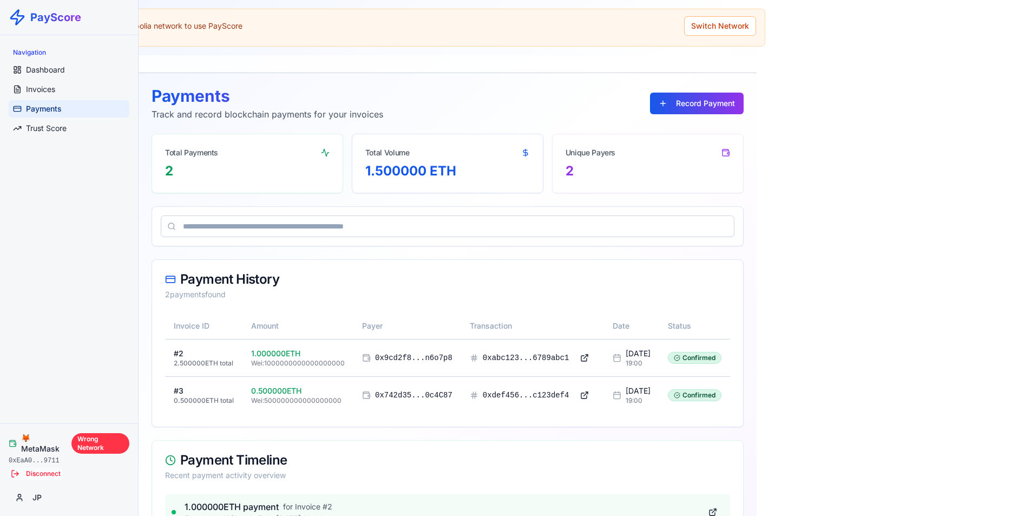
click at [43, 468] on button "Disconnect" at bounding box center [36, 473] width 54 height 13
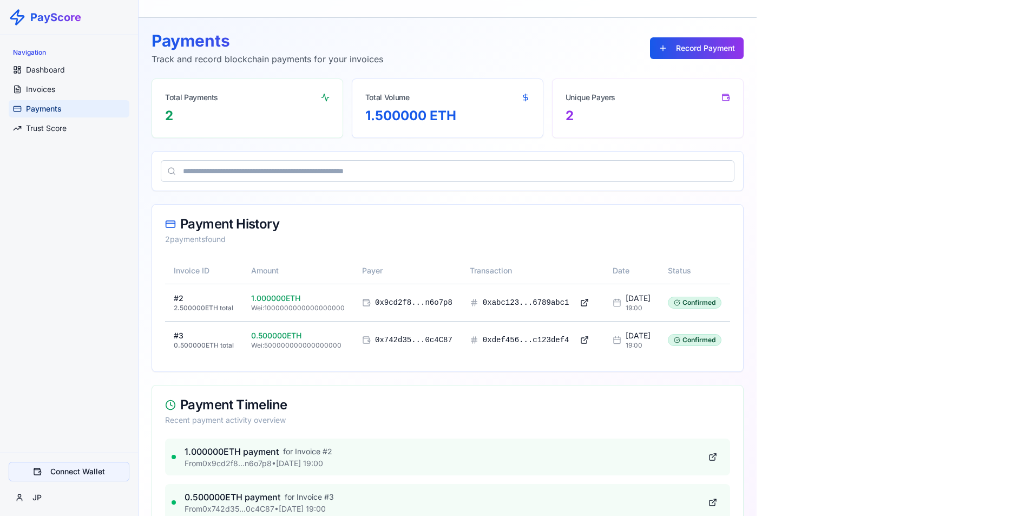
click at [69, 467] on button "Connect Wallet" at bounding box center [69, 471] width 121 height 19
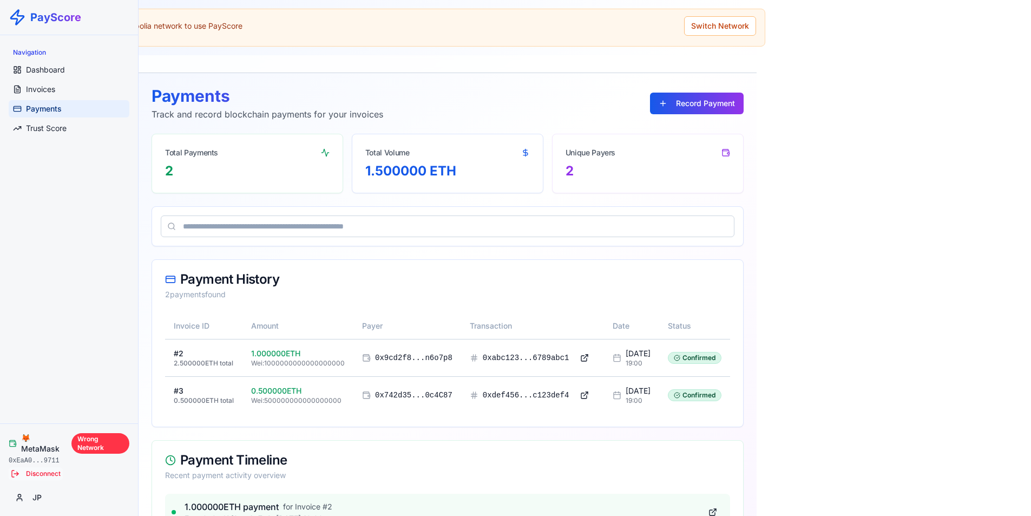
click at [41, 476] on button "Disconnect" at bounding box center [36, 473] width 54 height 13
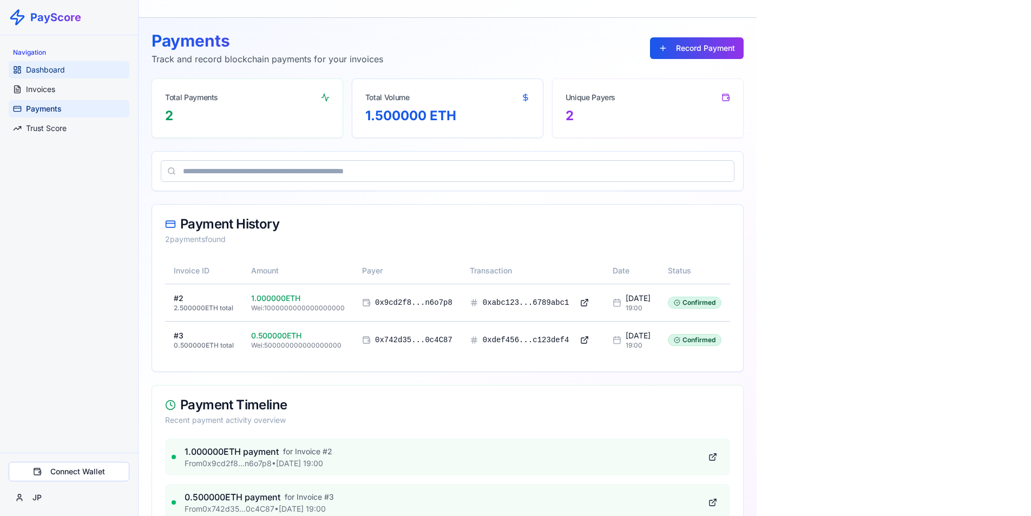
click at [68, 64] on link "Dashboard" at bounding box center [69, 69] width 121 height 17
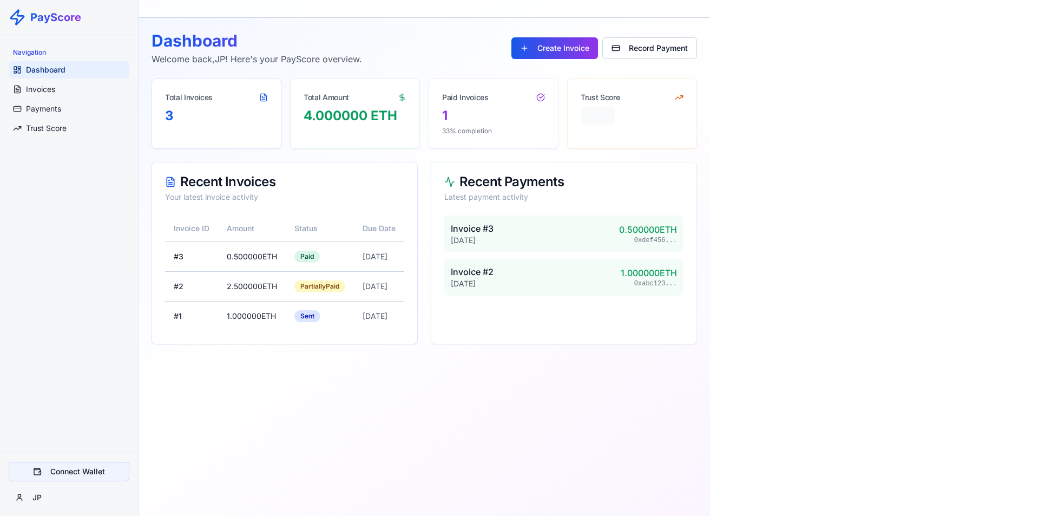
click at [56, 474] on button "Connect Wallet" at bounding box center [69, 471] width 121 height 19
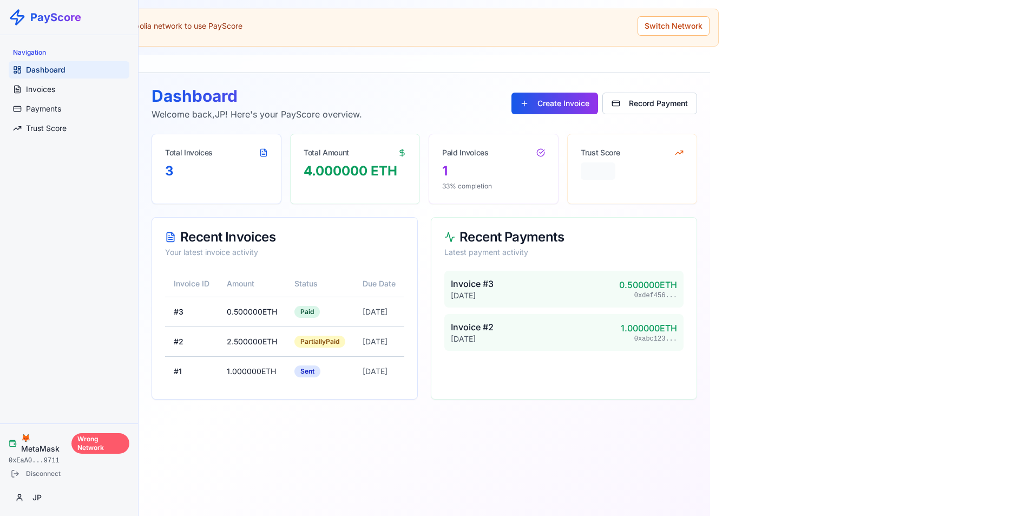
click at [82, 444] on div "Wrong Network" at bounding box center [100, 443] width 58 height 21
click at [42, 459] on div "0xEaA0...9711" at bounding box center [69, 460] width 121 height 9
click at [42, 474] on button "Disconnect" at bounding box center [36, 473] width 54 height 13
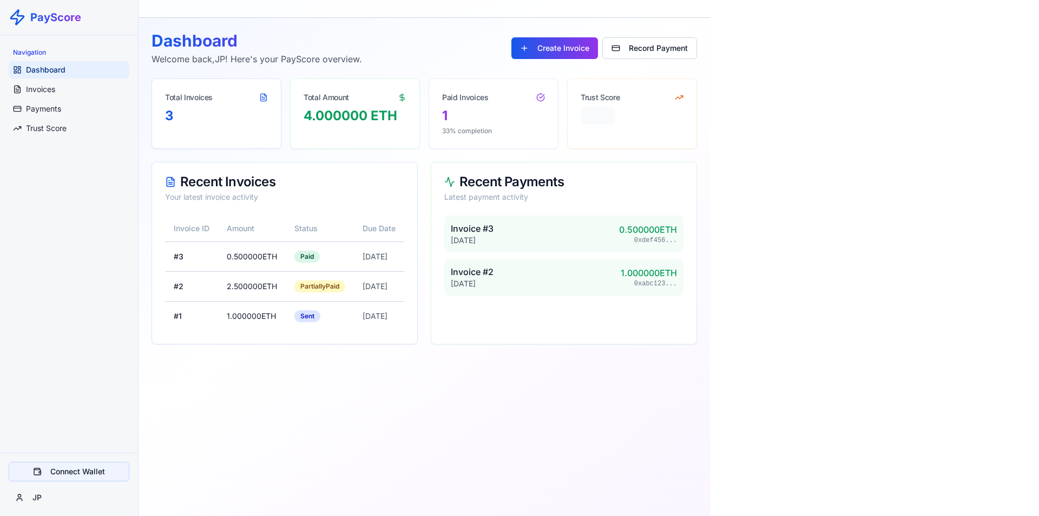
click at [58, 470] on button "Connect Wallet" at bounding box center [69, 471] width 121 height 19
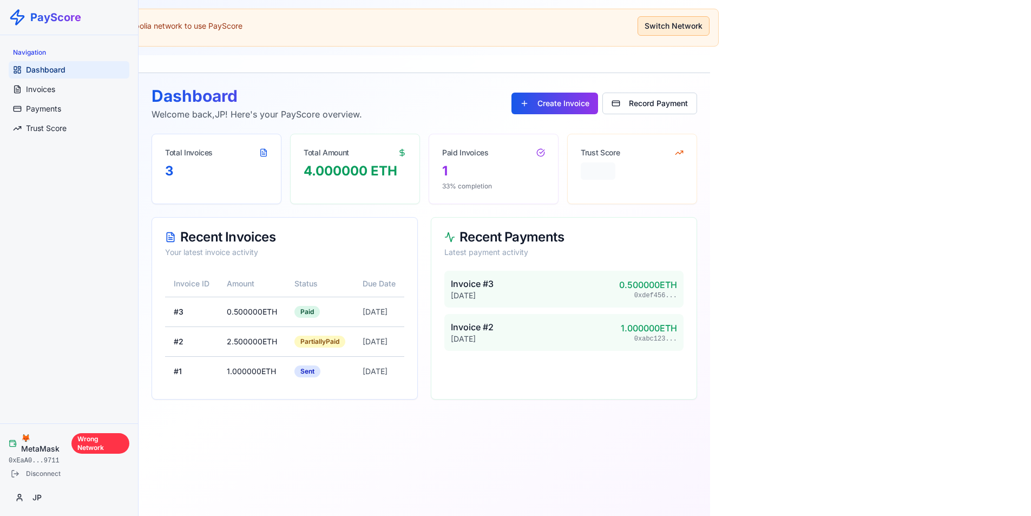
click at [710, 28] on button "Switch Network" at bounding box center [674, 25] width 72 height 19
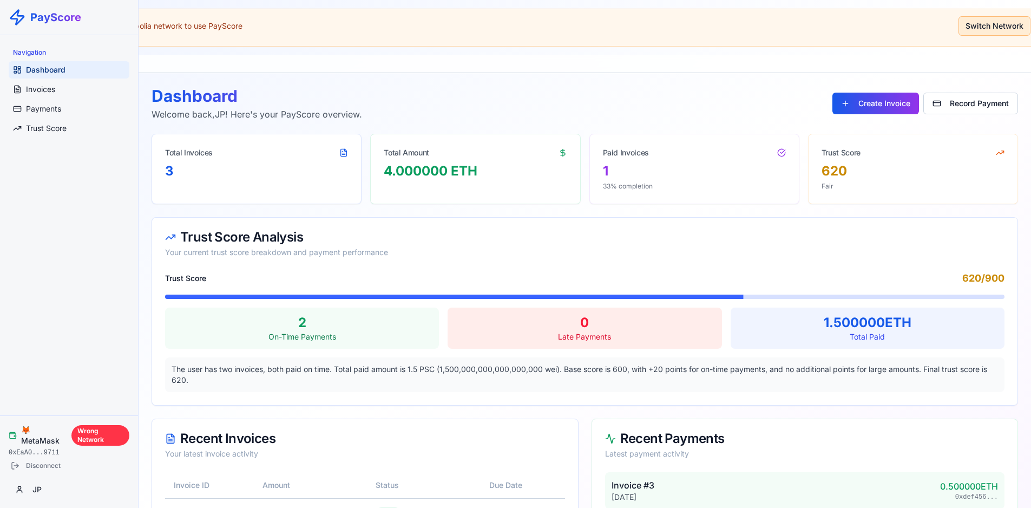
click at [1002, 27] on button "Switch Network" at bounding box center [995, 25] width 72 height 19
click at [1002, 28] on button "Switch Network" at bounding box center [995, 25] width 72 height 19
drag, startPoint x: 182, startPoint y: 21, endPoint x: 179, endPoint y: 25, distance: 5.9
click at [181, 21] on span "Please switch to Arbitrum Sepolia network to use PayScore" at bounding box center [138, 26] width 210 height 11
click at [179, 28] on span "Please switch to Arbitrum Sepolia network to use PayScore" at bounding box center [138, 26] width 210 height 11
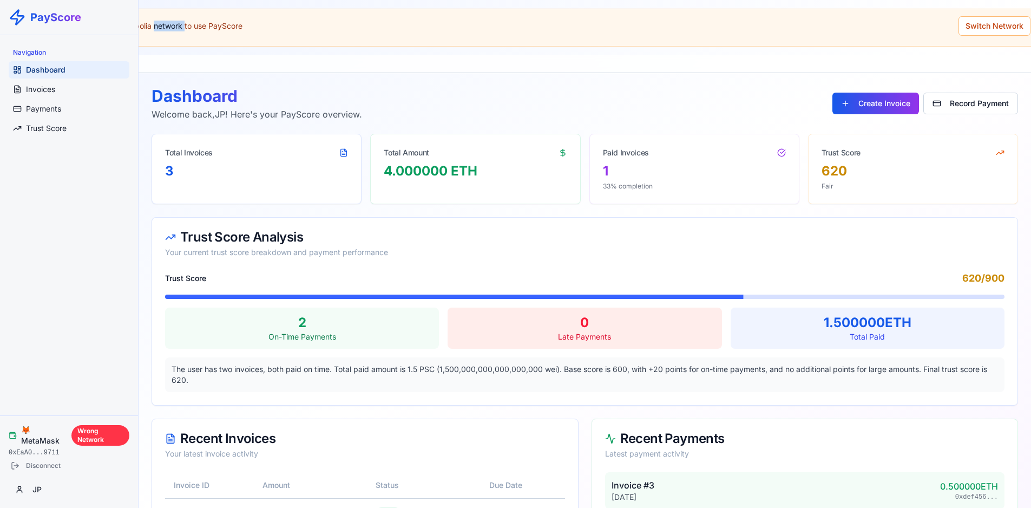
click at [179, 28] on span "Please switch to Arbitrum Sepolia network to use PayScore" at bounding box center [138, 26] width 210 height 11
copy span "Please switch to Arbitrum Sepolia network to use PayScore"
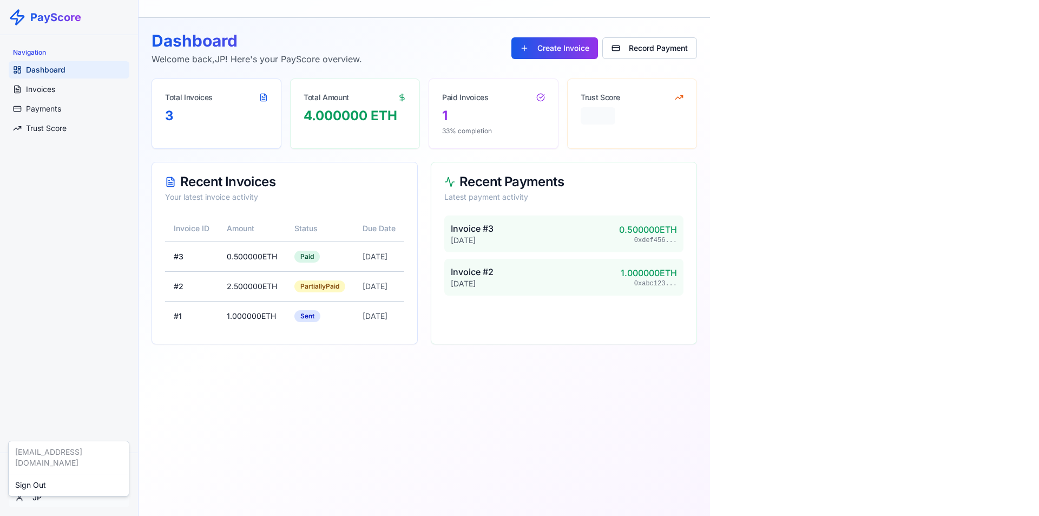
click at [41, 497] on html "PayScore Navigation Dashboard Invoices Payments Trust Score Connect Wallet JP D…" at bounding box center [519, 258] width 1039 height 516
click at [39, 476] on div "Sign Out" at bounding box center [69, 484] width 116 height 17
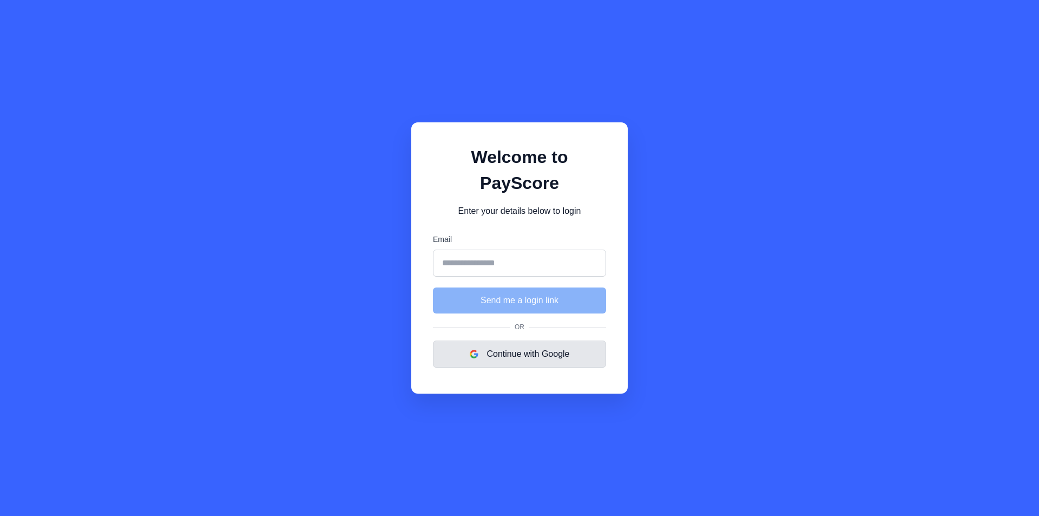
click at [473, 350] on img "submit" at bounding box center [474, 354] width 9 height 9
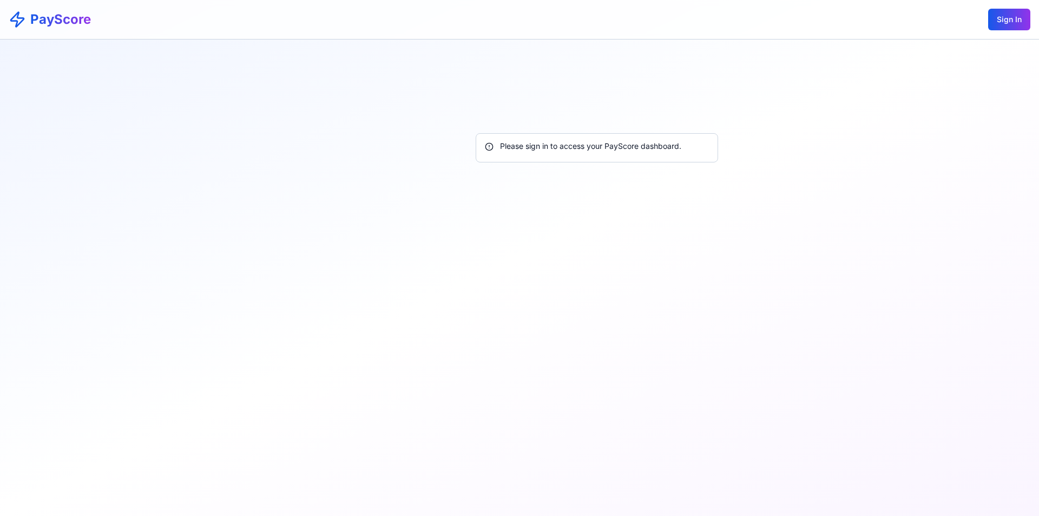
click at [626, 147] on div "Please sign in to access your PayScore dashboard." at bounding box center [597, 146] width 224 height 11
copy div "Please sign in to access your PayScore dashboard."
click at [1023, 21] on button "Sign In" at bounding box center [1010, 20] width 42 height 22
